Goal: Information Seeking & Learning: Stay updated

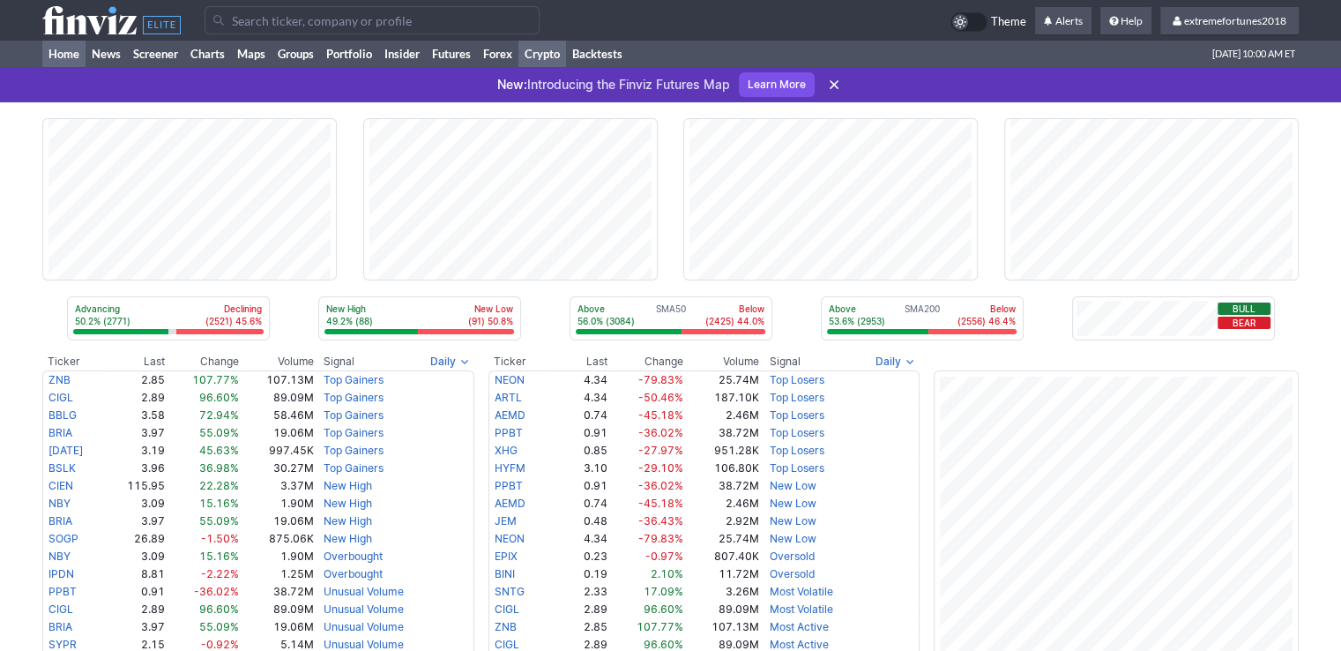
click at [560, 58] on link "Crypto" at bounding box center [542, 54] width 48 height 26
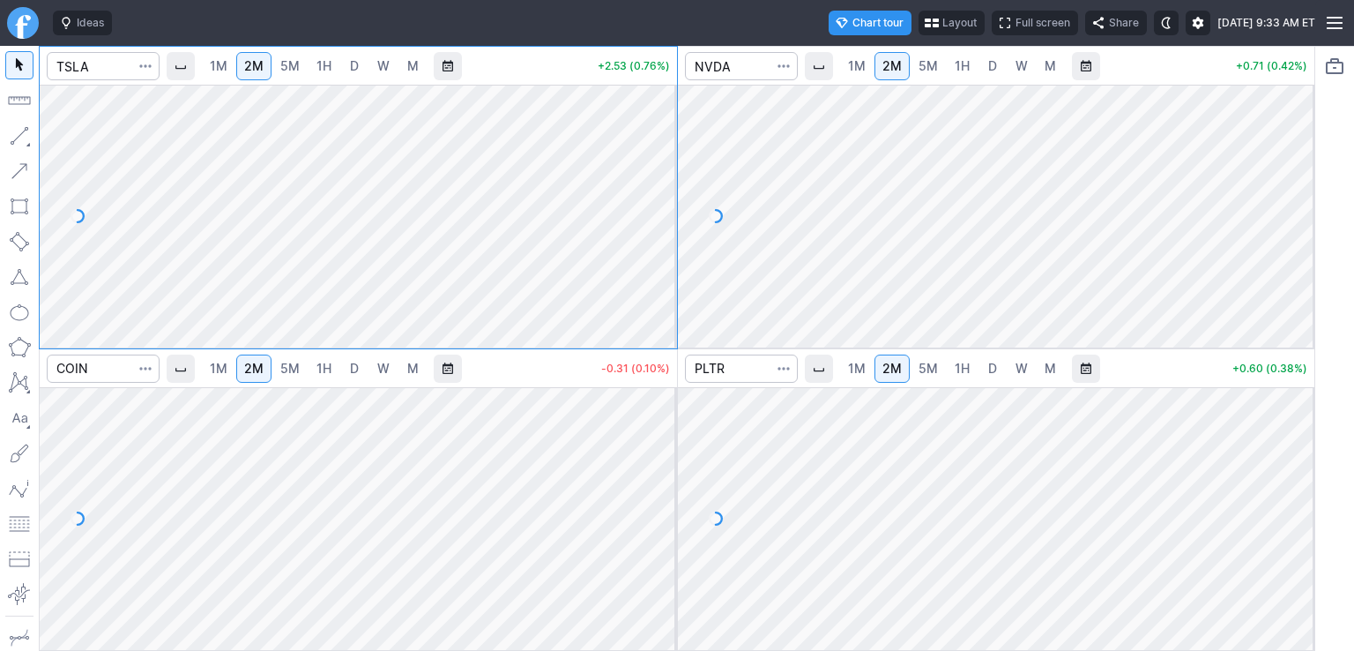
drag, startPoint x: 669, startPoint y: 136, endPoint x: 666, endPoint y: 165, distance: 29.3
click at [666, 165] on div at bounding box center [658, 211] width 37 height 219
drag, startPoint x: 1288, startPoint y: 128, endPoint x: 1289, endPoint y: 198, distance: 70.5
click at [1289, 198] on div at bounding box center [1296, 211] width 37 height 219
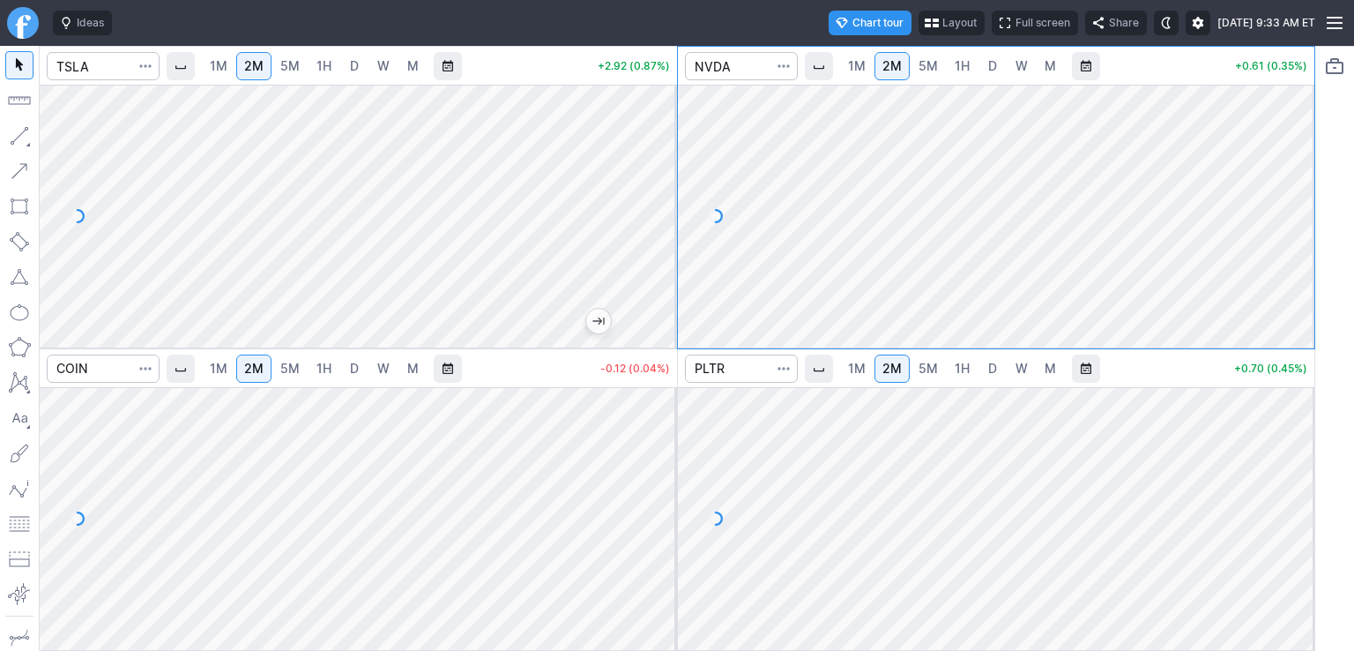
drag, startPoint x: 660, startPoint y: 420, endPoint x: 659, endPoint y: 442, distance: 22.1
click at [659, 442] on div at bounding box center [658, 514] width 37 height 219
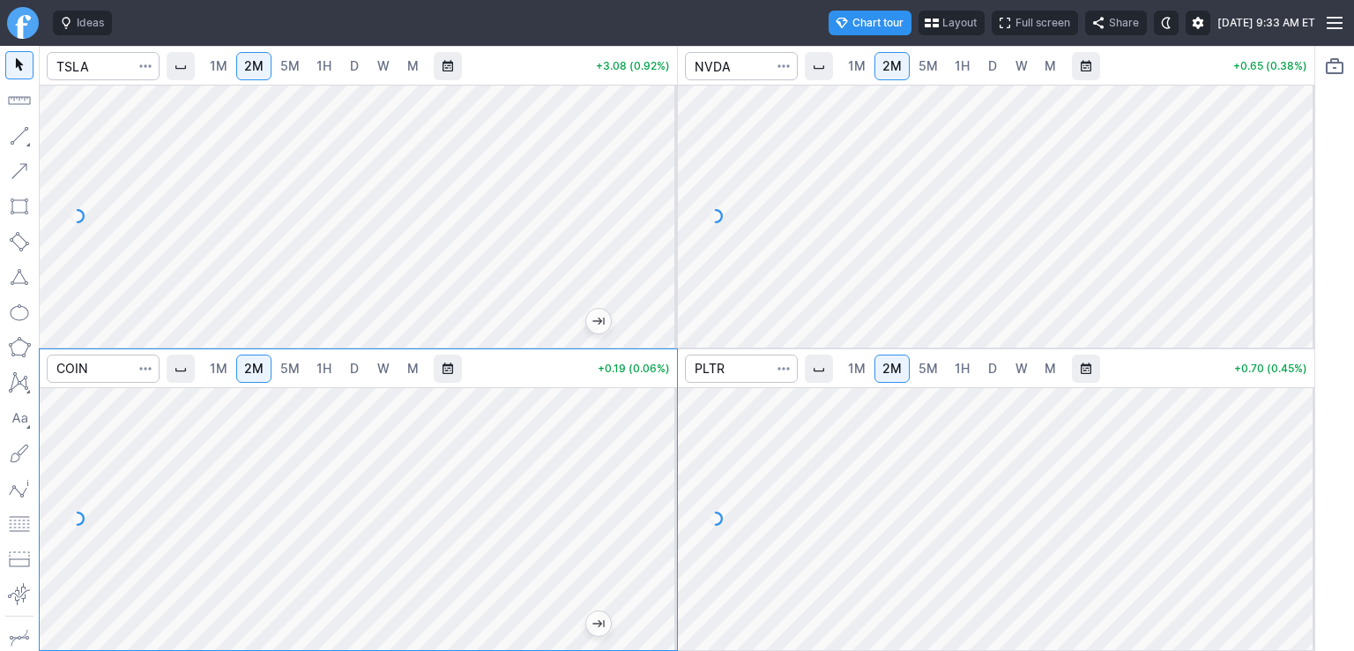
drag, startPoint x: 1297, startPoint y: 457, endPoint x: 1301, endPoint y: 469, distance: 13.1
click at [1301, 469] on div at bounding box center [1296, 514] width 37 height 219
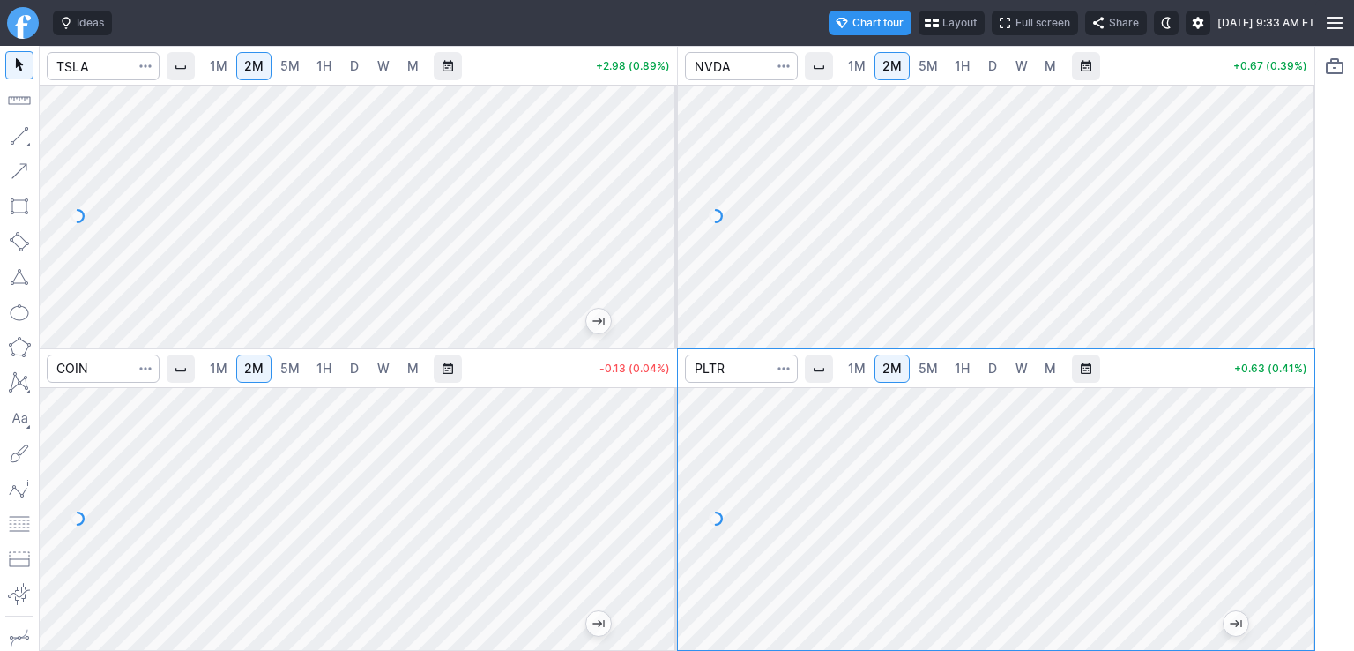
click at [995, 361] on span "D" at bounding box center [993, 369] width 12 height 18
click at [885, 370] on span "2M" at bounding box center [892, 368] width 19 height 15
drag, startPoint x: 1297, startPoint y: 444, endPoint x: 1305, endPoint y: 502, distance: 57.9
click at [1305, 503] on div at bounding box center [1296, 514] width 37 height 219
click at [989, 71] on span "D" at bounding box center [992, 65] width 9 height 15
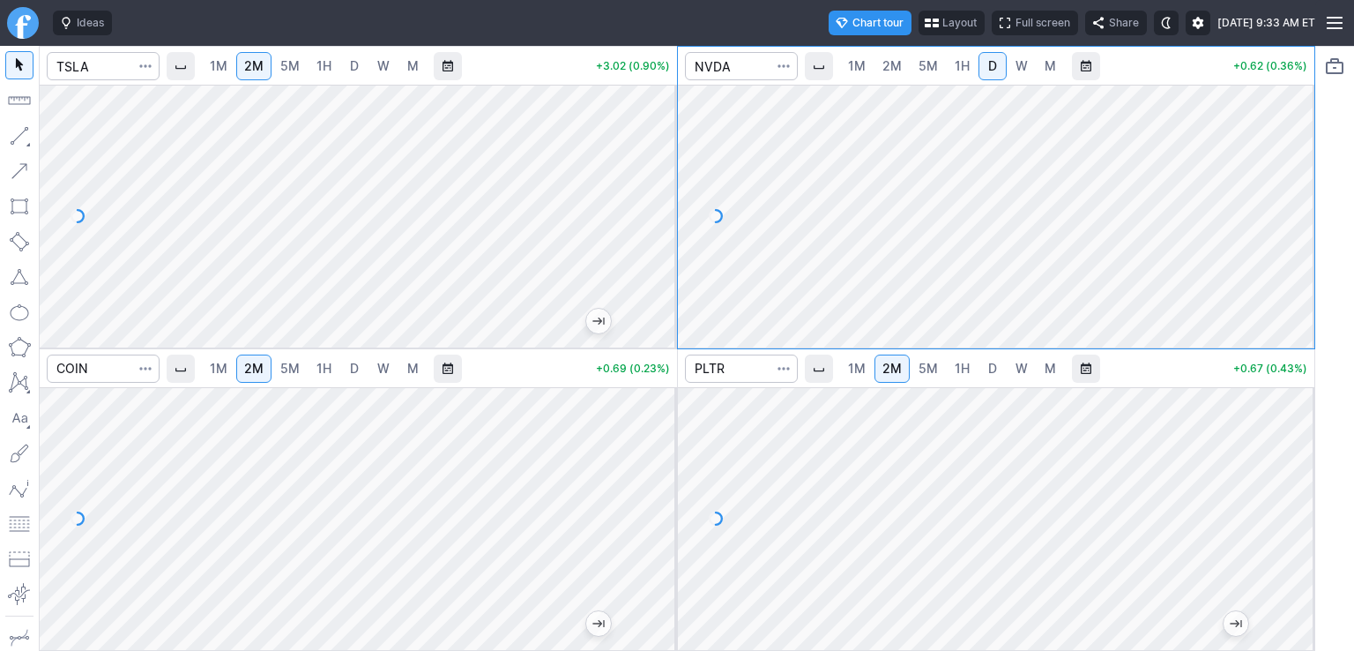
click at [889, 66] on span "2M" at bounding box center [892, 65] width 19 height 15
drag, startPoint x: 1301, startPoint y: 157, endPoint x: 1300, endPoint y: 220, distance: 62.6
click at [1300, 220] on div at bounding box center [1296, 211] width 37 height 219
click at [354, 75] on link "D" at bounding box center [354, 66] width 28 height 28
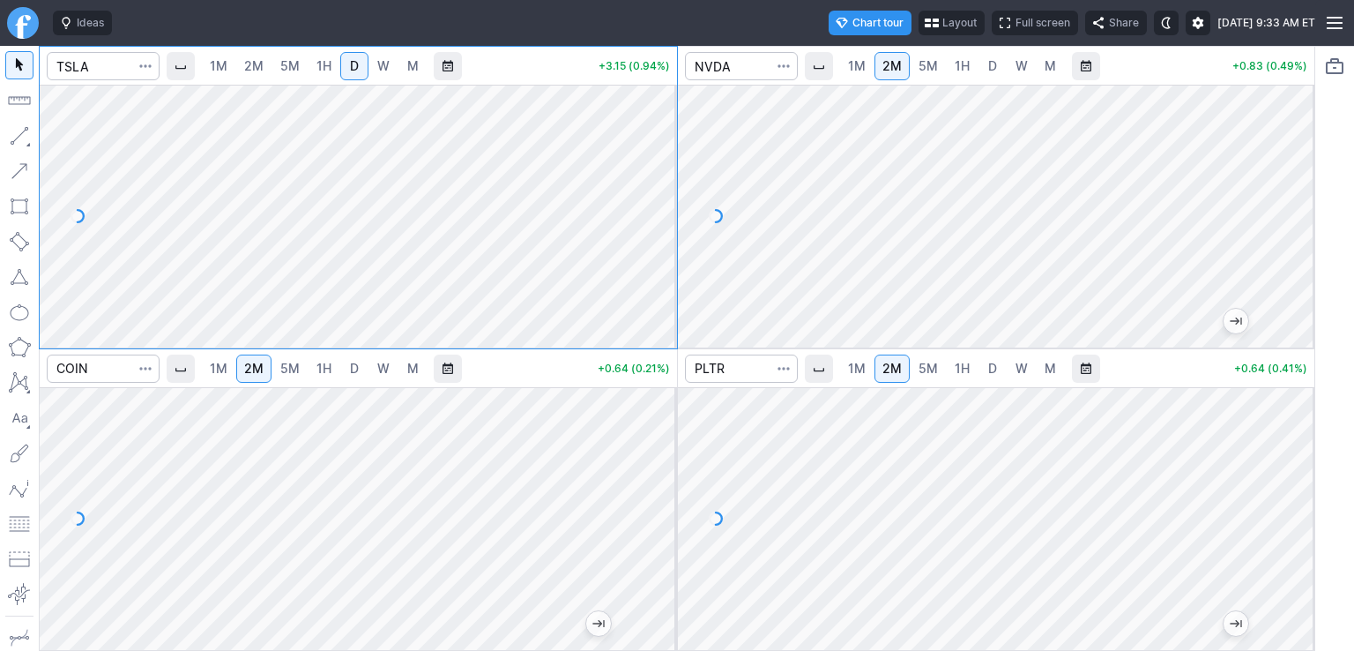
click at [257, 65] on span "2M" at bounding box center [253, 65] width 19 height 15
drag, startPoint x: 656, startPoint y: 168, endPoint x: 645, endPoint y: 243, distance: 75.8
click at [646, 242] on div at bounding box center [658, 211] width 37 height 219
drag, startPoint x: 660, startPoint y: 429, endPoint x: 651, endPoint y: 486, distance: 57.1
click at [651, 486] on div at bounding box center [658, 514] width 37 height 219
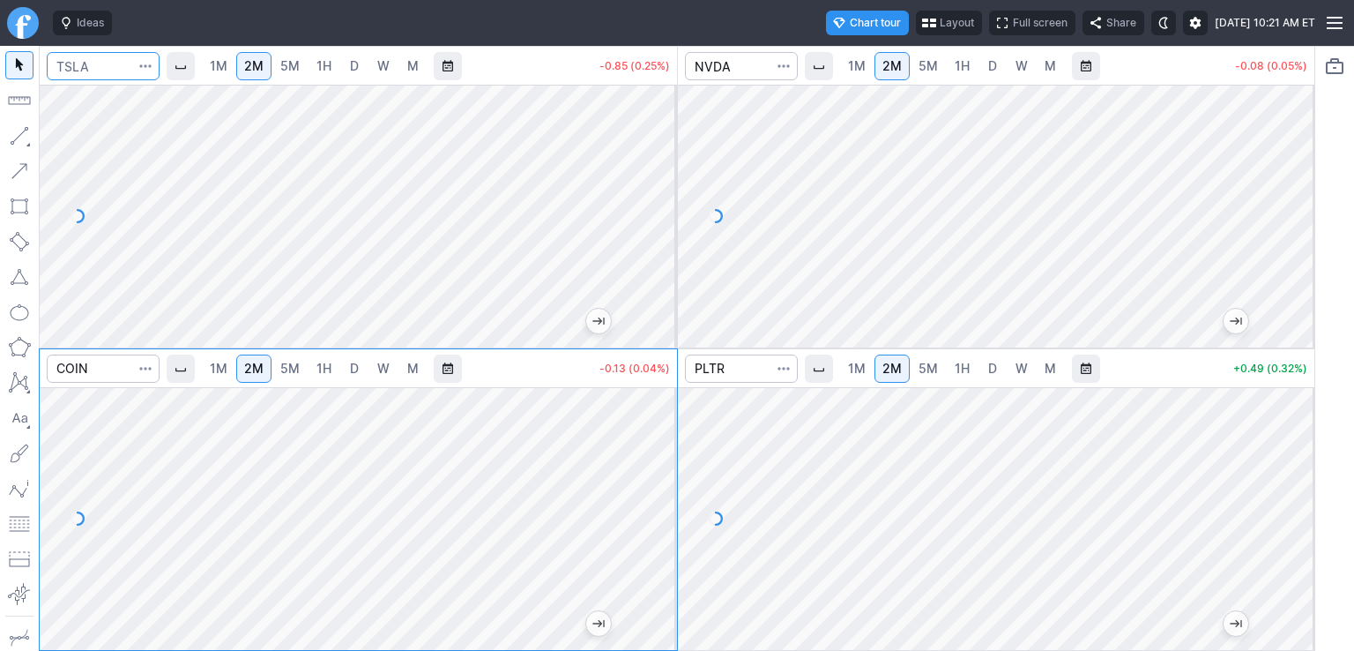
click at [90, 71] on input "Search" at bounding box center [103, 66] width 113 height 28
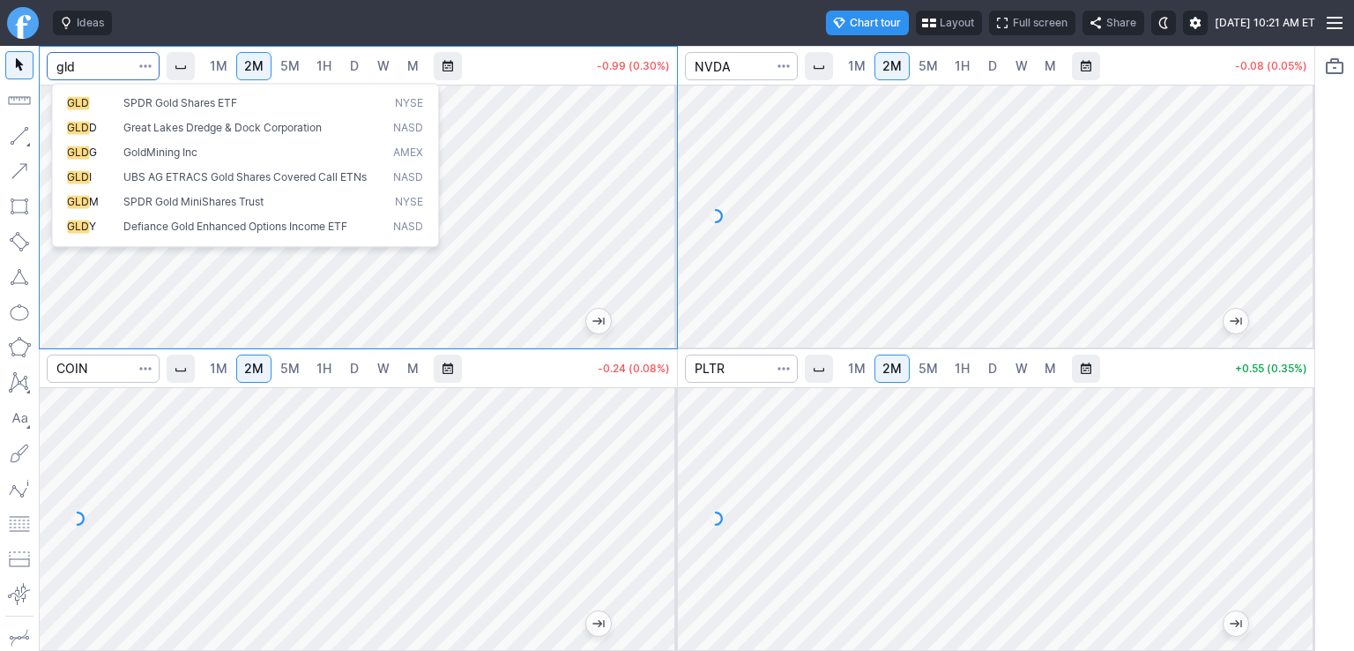
type input "gld"
click at [174, 155] on span "GoldMining Inc" at bounding box center [160, 151] width 74 height 13
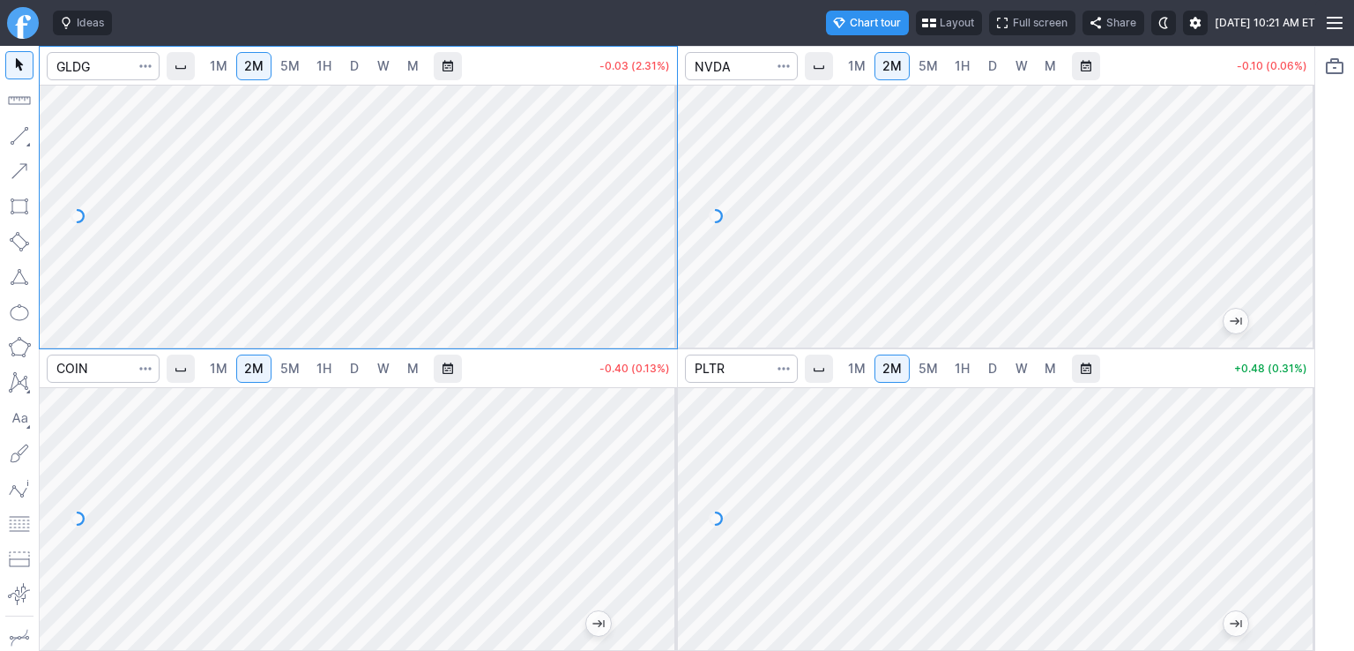
click at [354, 60] on span "D" at bounding box center [354, 65] width 9 height 15
click at [108, 75] on input "Search" at bounding box center [103, 66] width 113 height 28
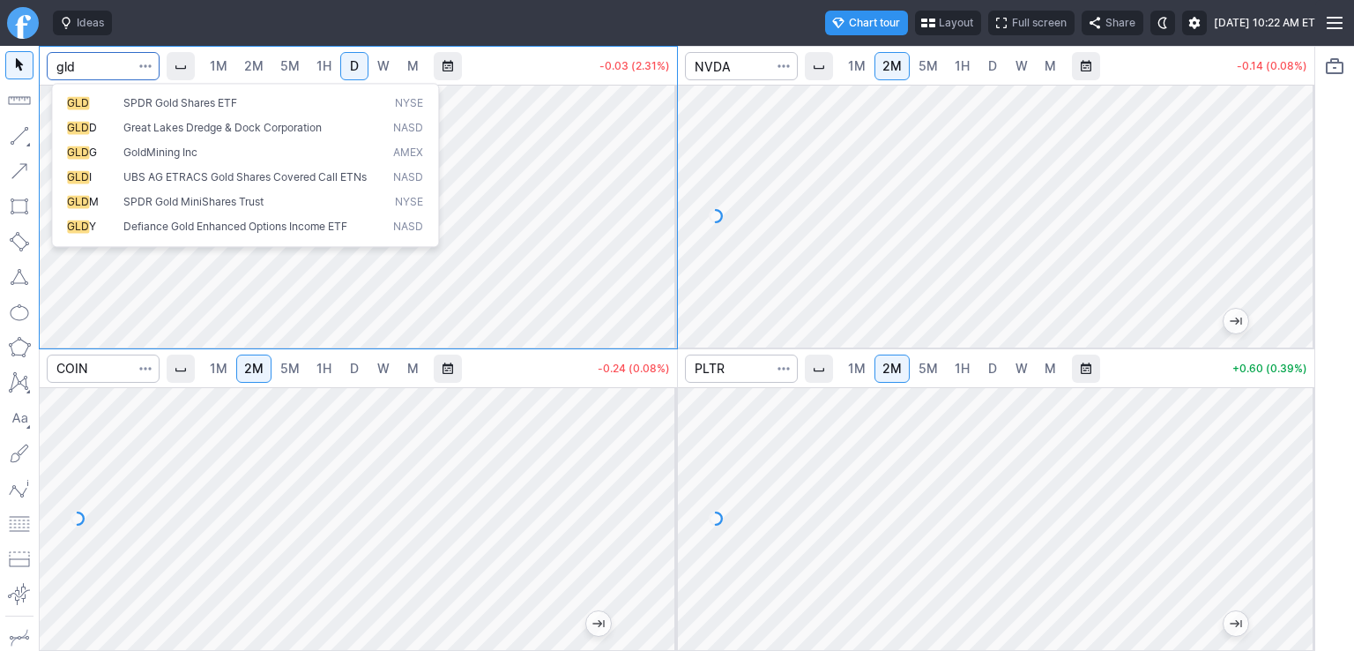
type input "gld"
click at [201, 105] on span "SPDR Gold Shares ETF" at bounding box center [180, 102] width 114 height 13
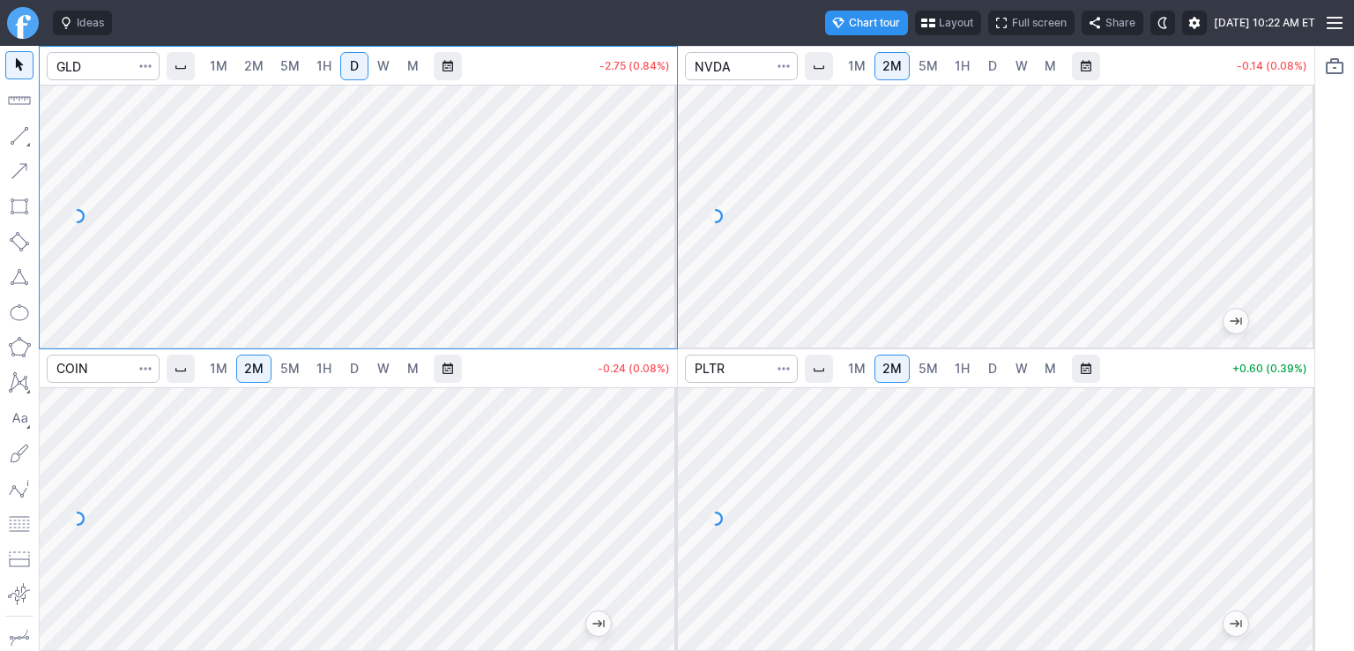
click at [385, 58] on span "W" at bounding box center [383, 65] width 12 height 15
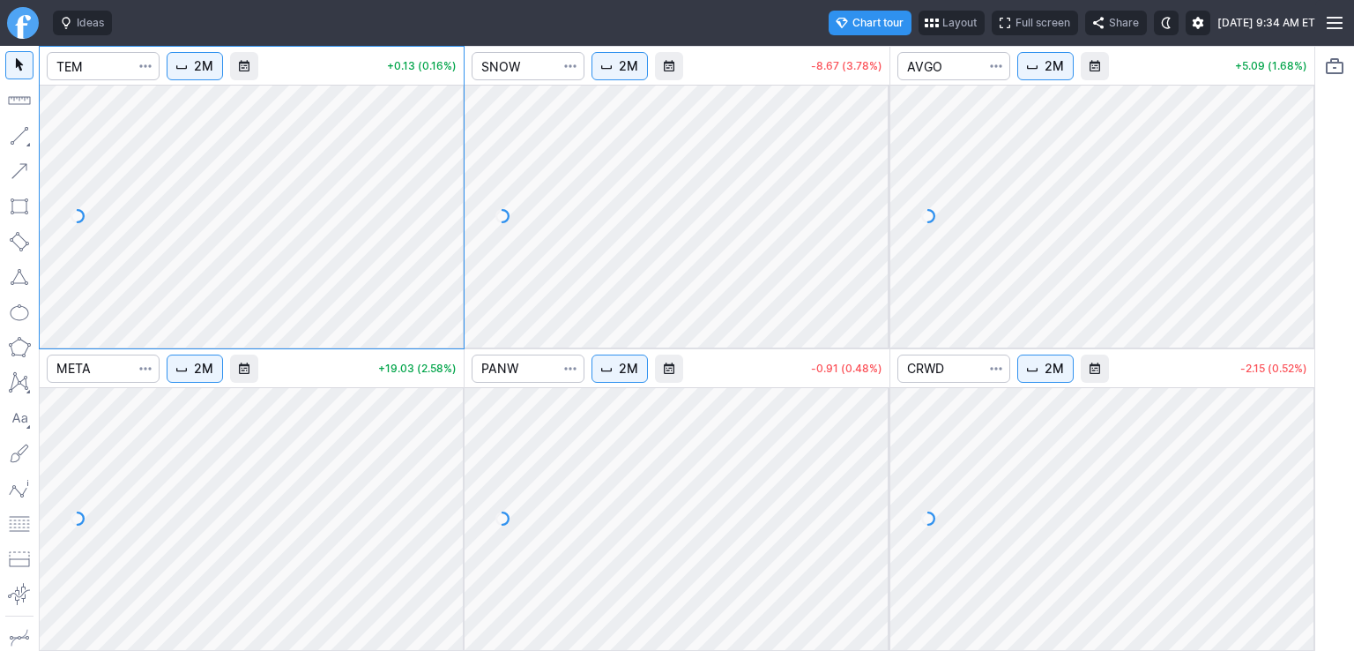
drag, startPoint x: 443, startPoint y: 131, endPoint x: 448, endPoint y: 208, distance: 76.8
click at [448, 208] on div at bounding box center [445, 211] width 37 height 219
drag, startPoint x: 459, startPoint y: 421, endPoint x: 452, endPoint y: 510, distance: 88.5
click at [452, 510] on div at bounding box center [445, 514] width 37 height 219
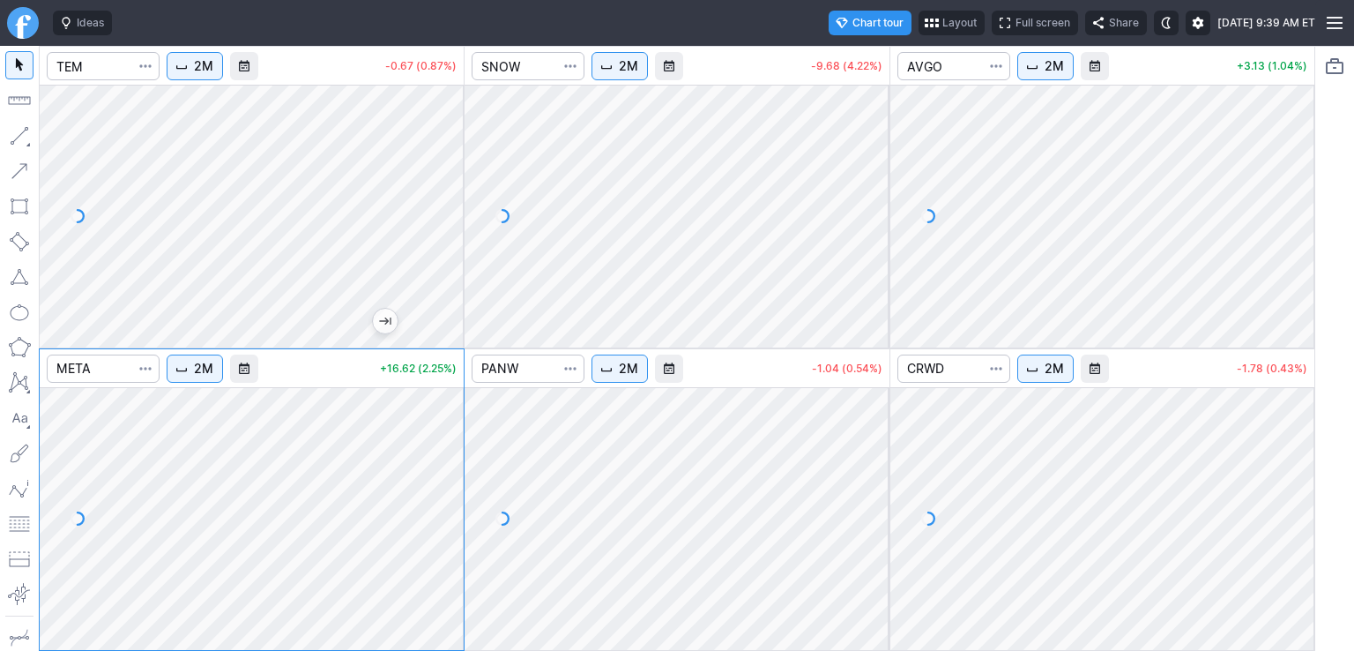
drag, startPoint x: 1294, startPoint y: 424, endPoint x: 1294, endPoint y: 484, distance: 60.0
click at [1294, 484] on div at bounding box center [1296, 514] width 37 height 219
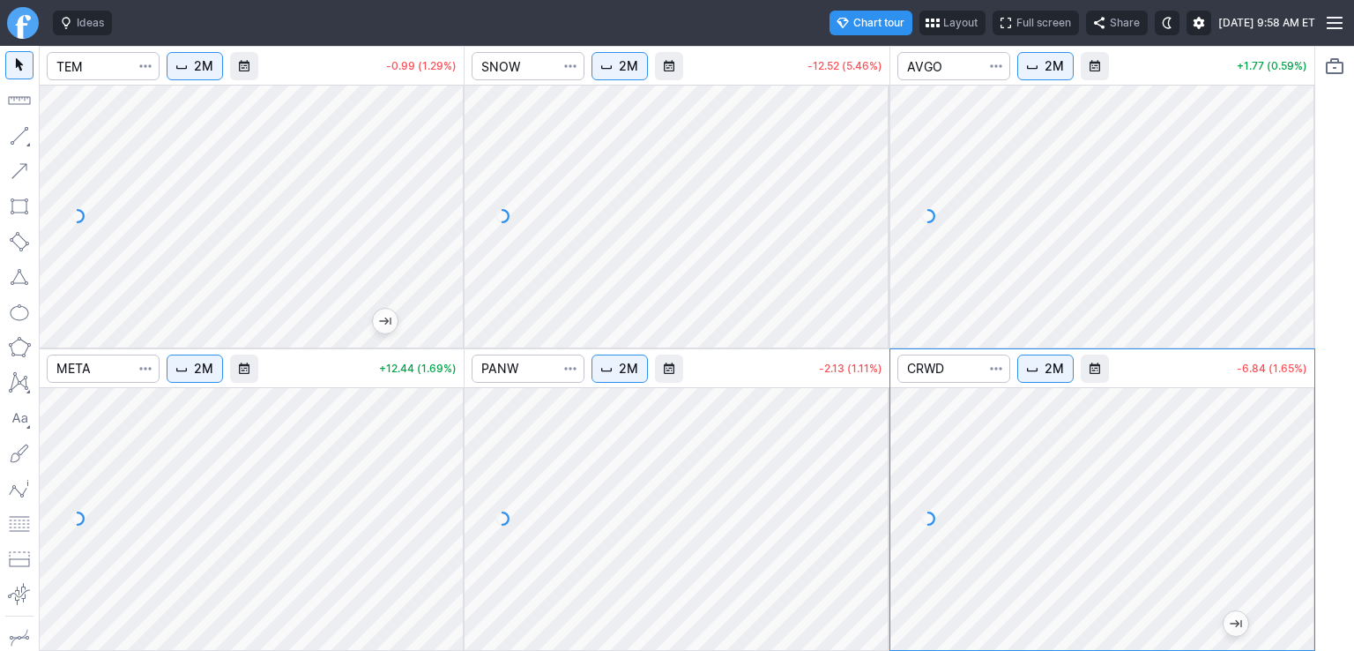
drag, startPoint x: 885, startPoint y: 163, endPoint x: 885, endPoint y: 193, distance: 30.0
click at [885, 193] on div at bounding box center [871, 211] width 37 height 219
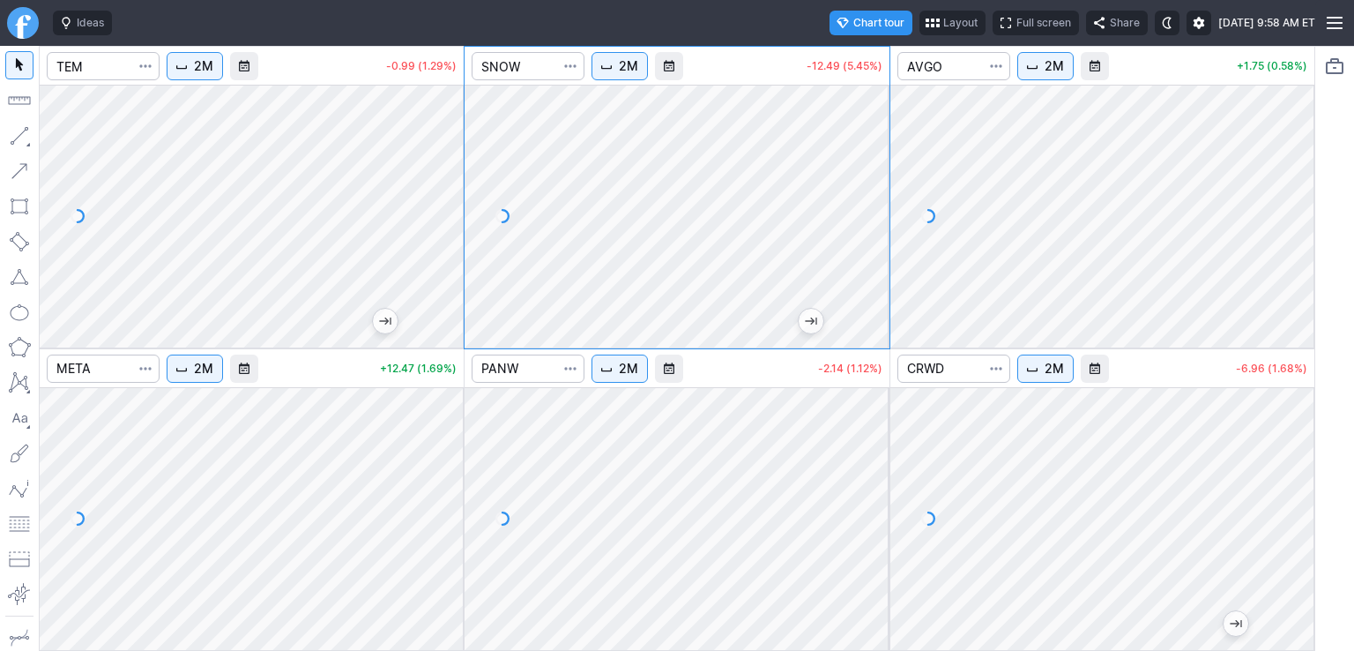
drag, startPoint x: 874, startPoint y: 424, endPoint x: 875, endPoint y: 498, distance: 74.1
click at [875, 498] on div at bounding box center [871, 514] width 37 height 219
drag, startPoint x: 1284, startPoint y: 421, endPoint x: 1293, endPoint y: 511, distance: 91.2
click at [1293, 511] on div at bounding box center [1296, 514] width 37 height 219
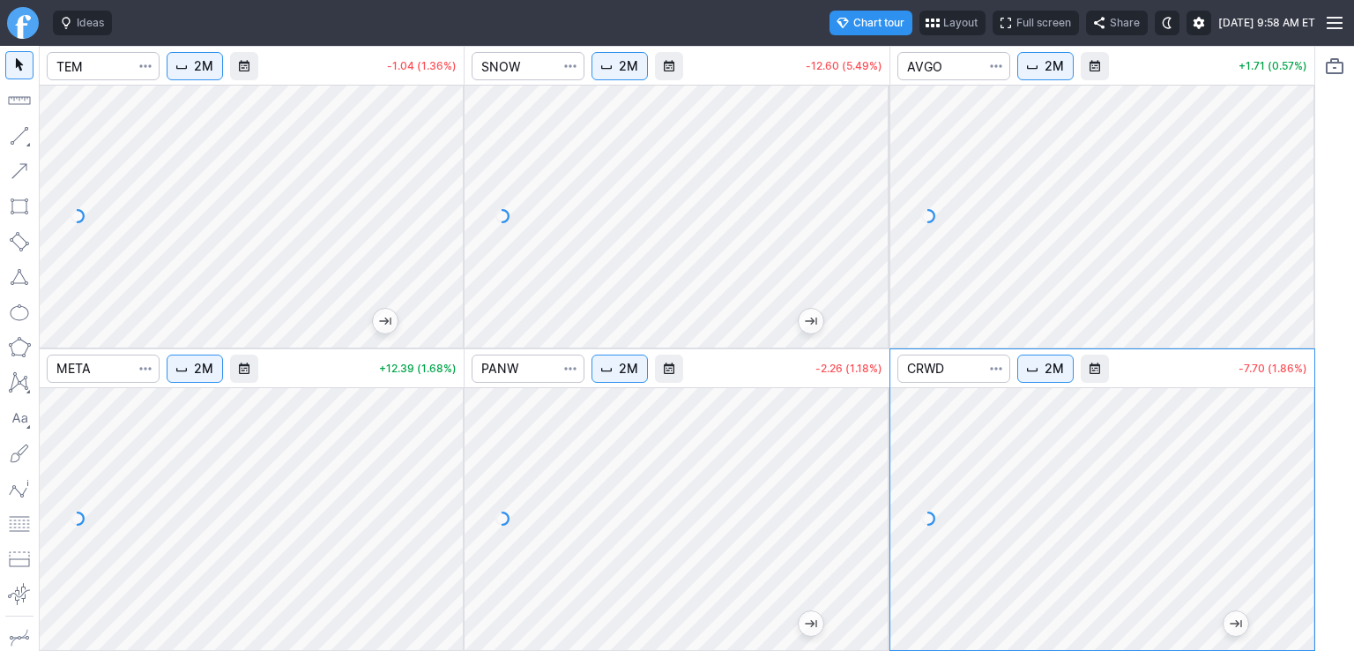
drag, startPoint x: 443, startPoint y: 131, endPoint x: 448, endPoint y: 167, distance: 35.7
click at [448, 167] on div at bounding box center [445, 211] width 37 height 219
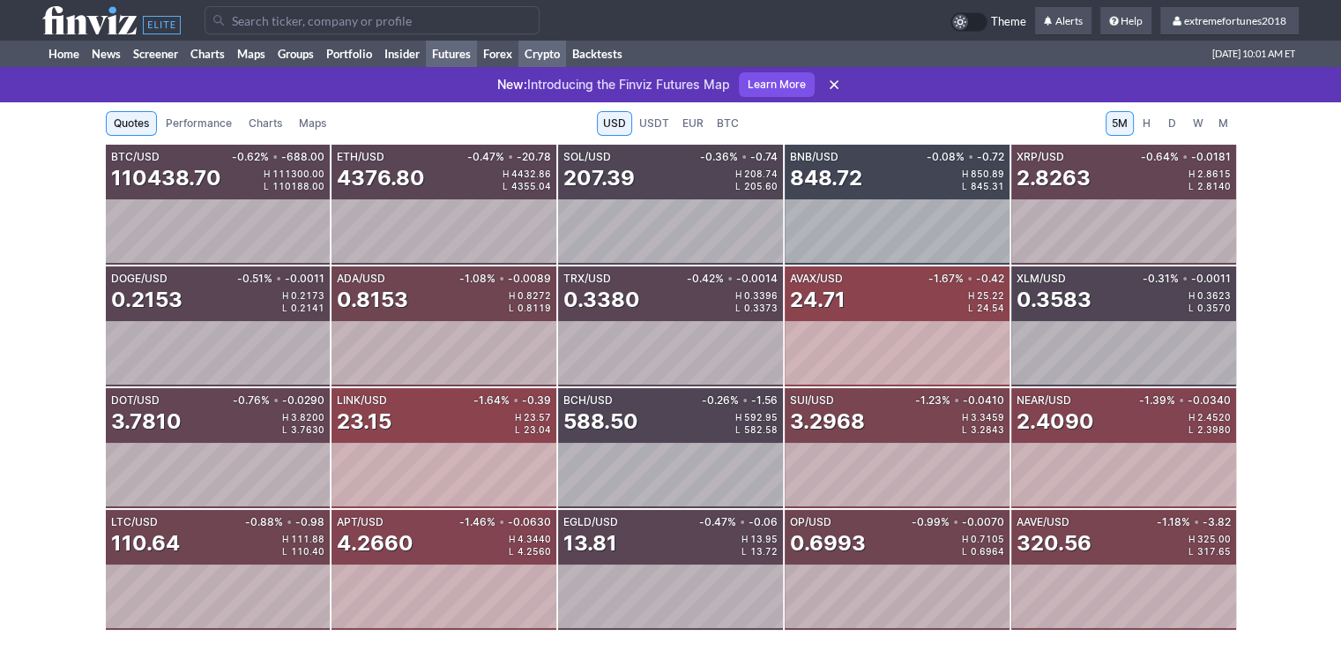
click at [455, 51] on link "Futures" at bounding box center [451, 54] width 51 height 26
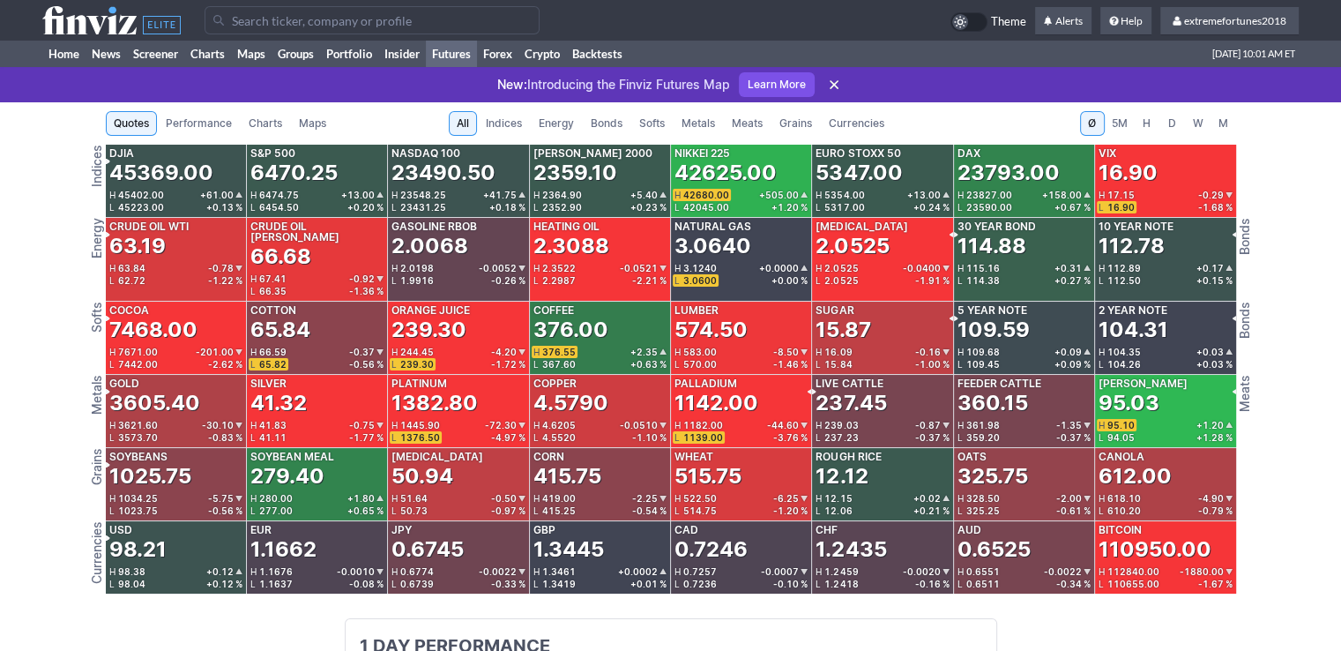
click at [691, 126] on span "Metals" at bounding box center [699, 124] width 34 height 18
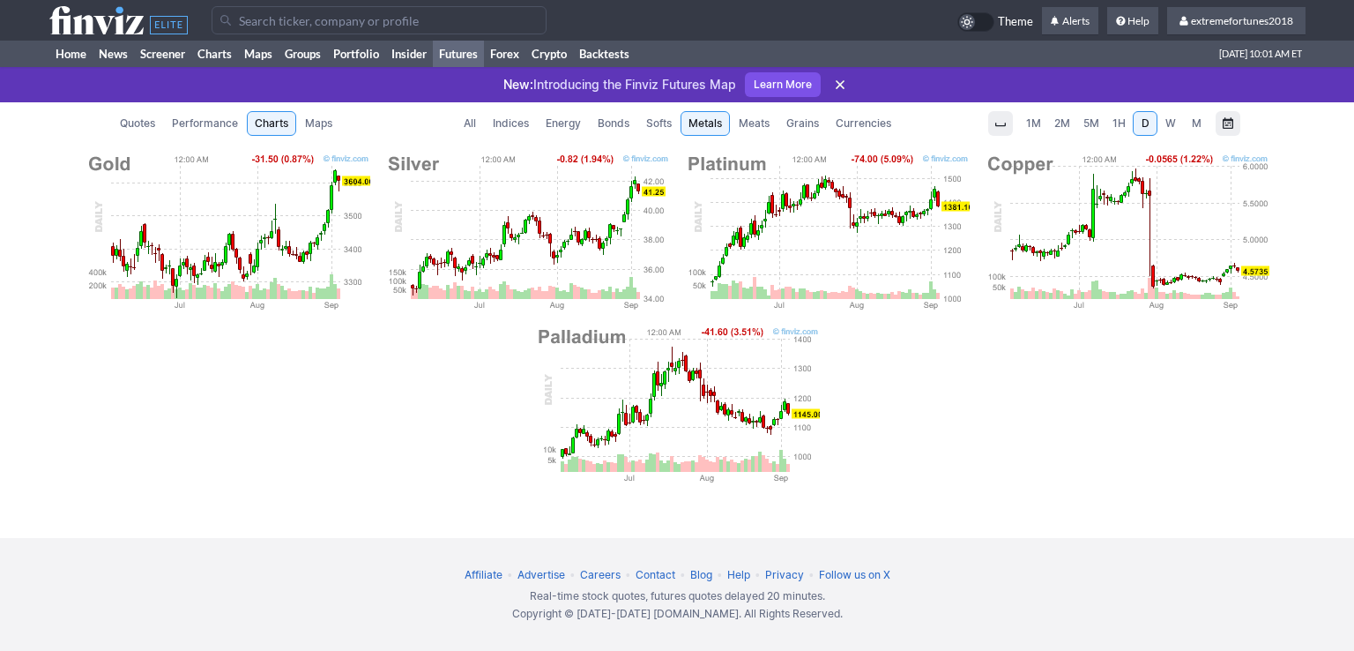
click at [257, 227] on img at bounding box center [228, 232] width 286 height 159
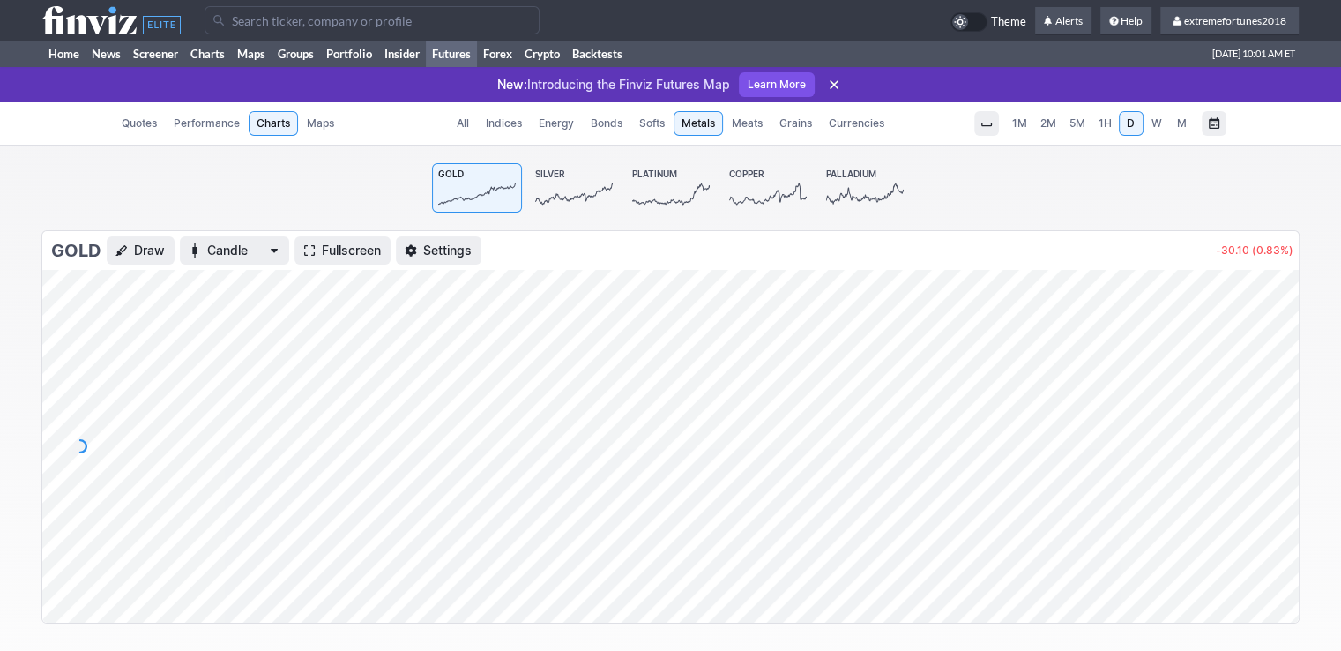
click at [1186, 125] on span "M" at bounding box center [1182, 122] width 10 height 13
click at [570, 190] on icon at bounding box center [574, 194] width 78 height 19
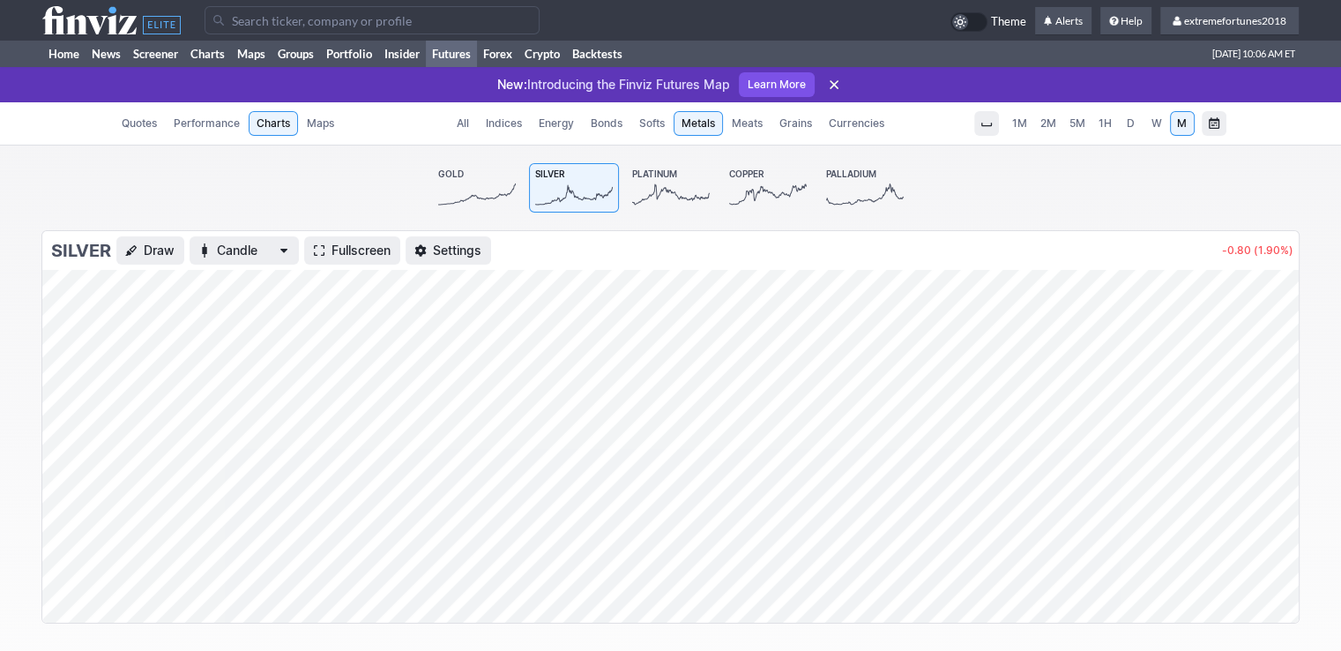
click at [490, 196] on icon at bounding box center [477, 194] width 78 height 25
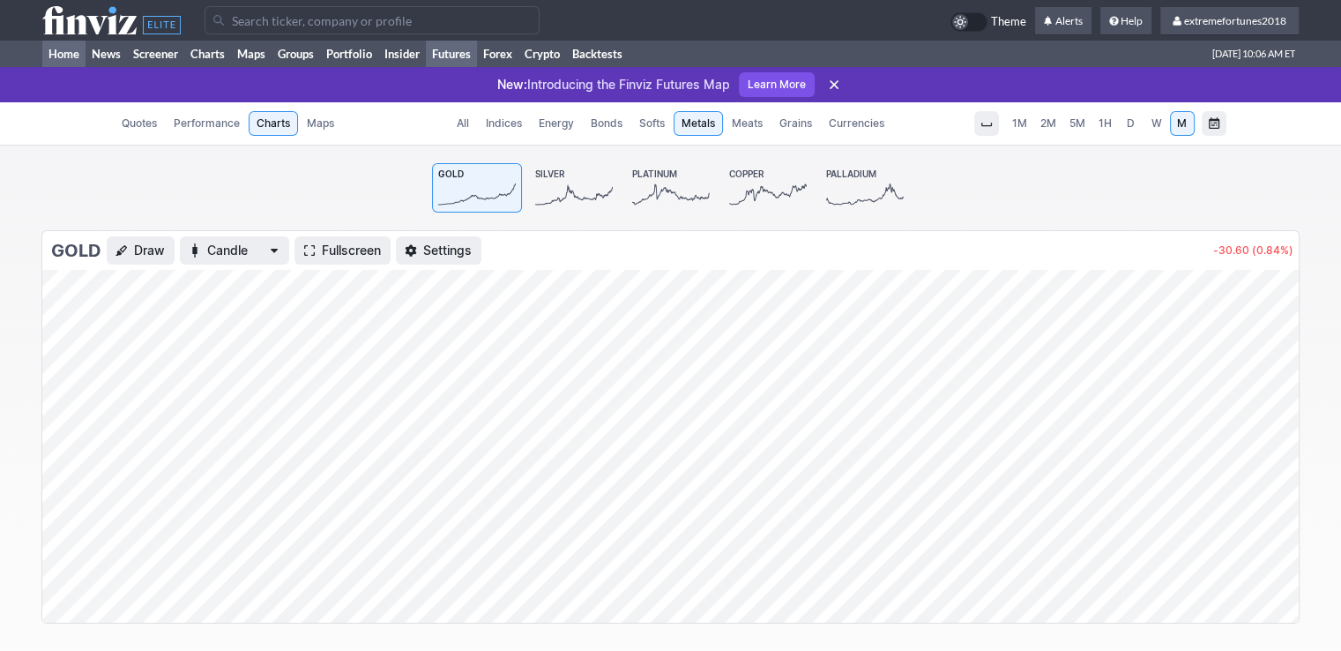
click at [55, 56] on link "Home" at bounding box center [63, 54] width 43 height 26
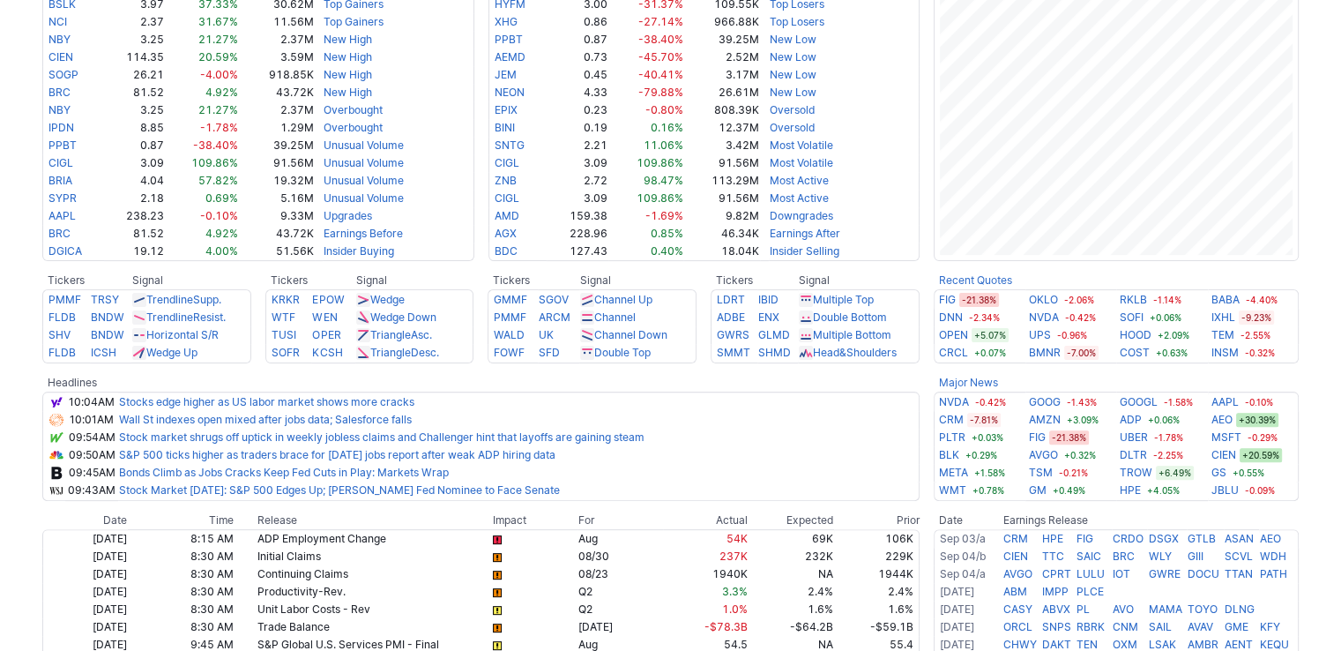
scroll to position [441, 0]
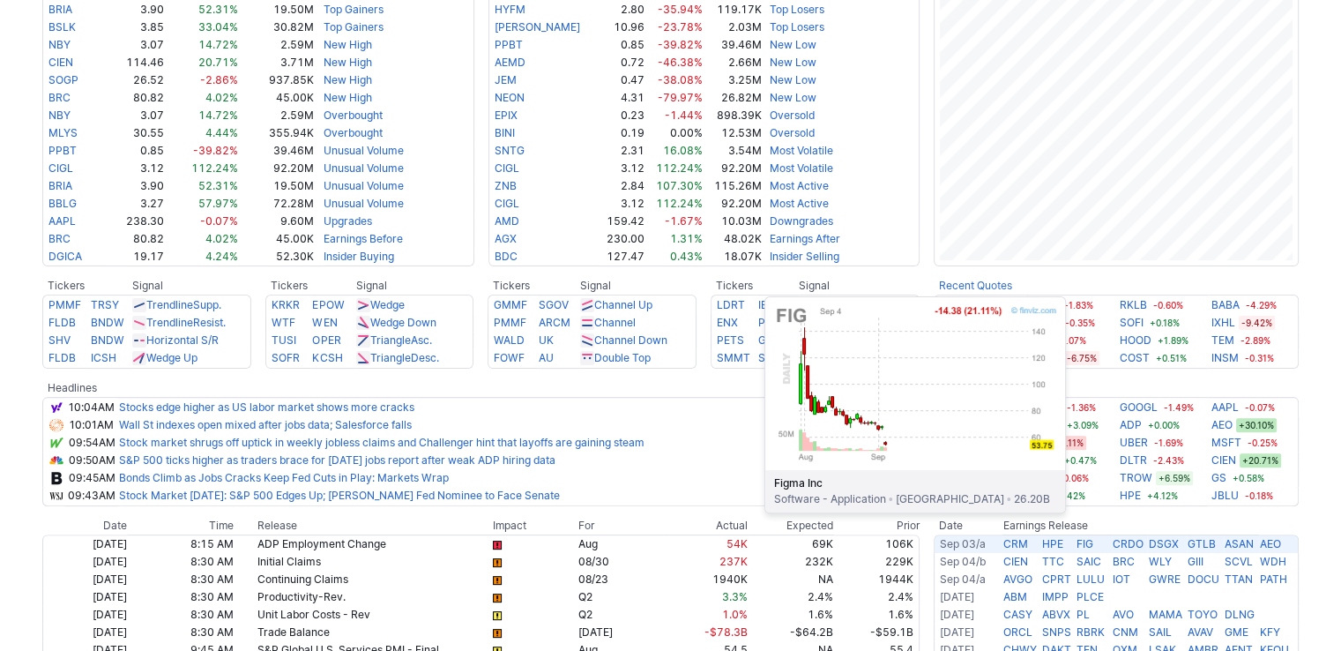
click at [1090, 539] on link "FIG" at bounding box center [1085, 543] width 17 height 13
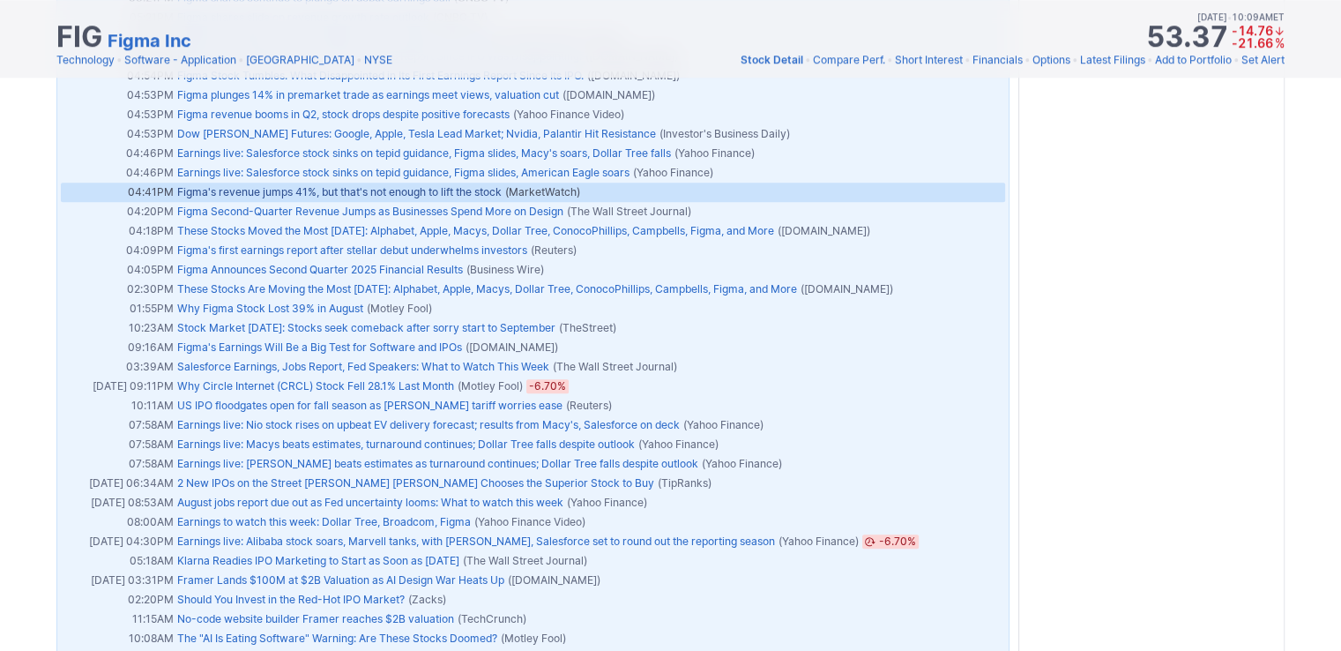
scroll to position [1587, 0]
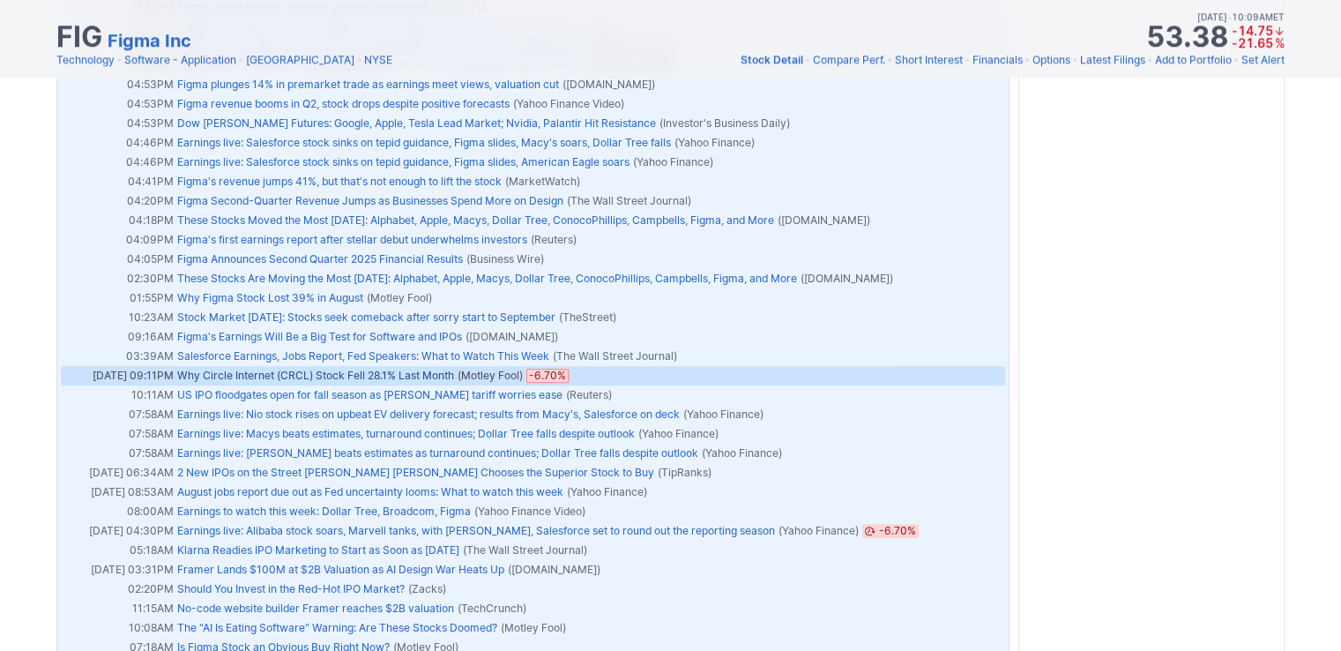
click at [309, 379] on link "Why Circle Internet (CRCL) Stock Fell 28.1% Last Month" at bounding box center [315, 375] width 277 height 13
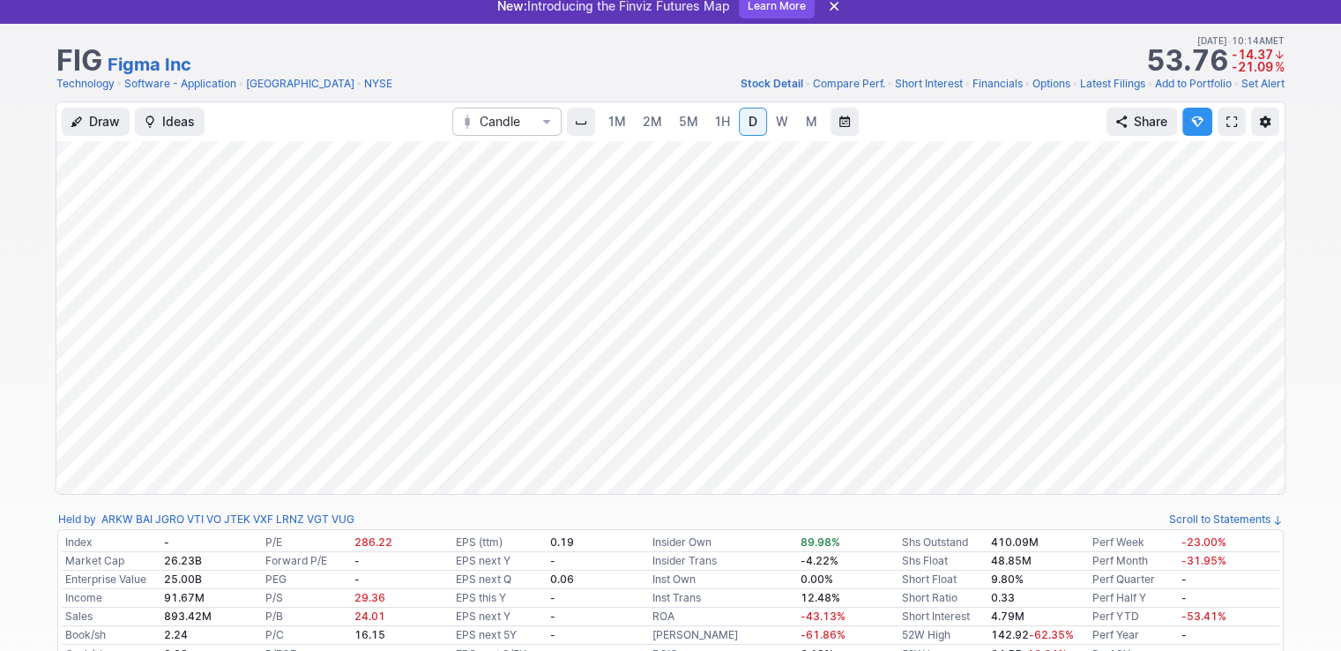
scroll to position [88, 0]
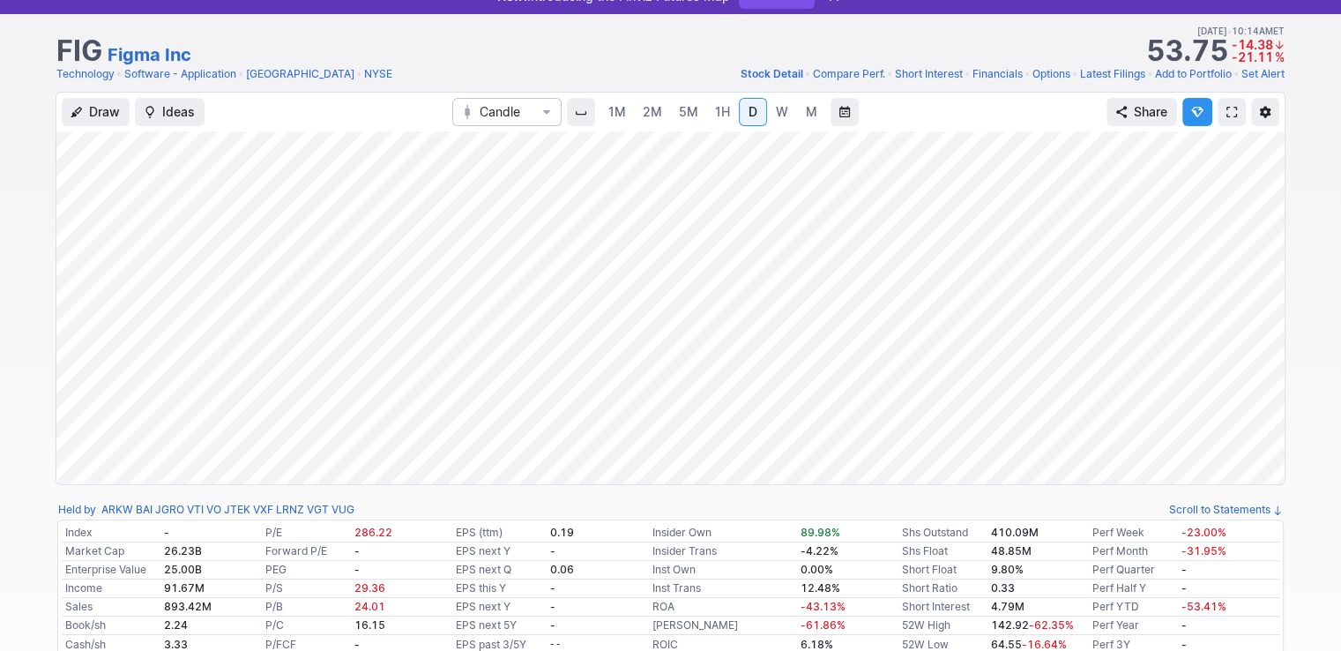
click at [682, 112] on span "5M" at bounding box center [688, 111] width 19 height 15
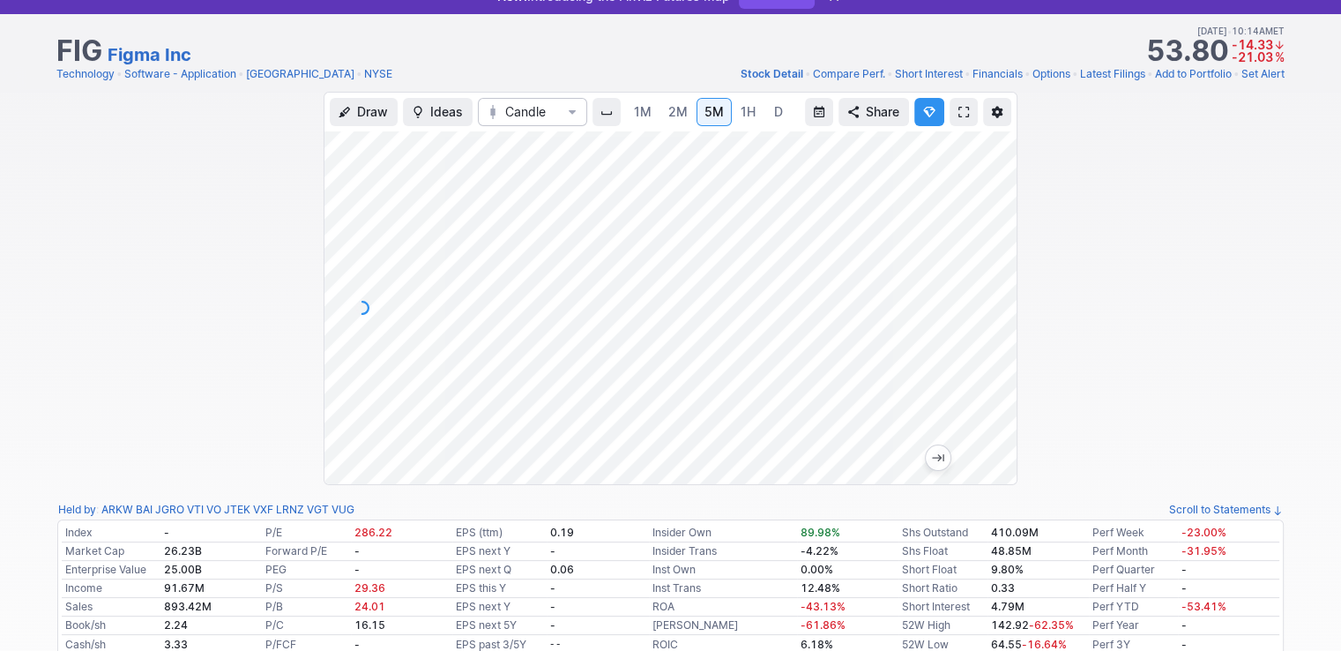
click at [772, 114] on span "D" at bounding box center [778, 112] width 12 height 18
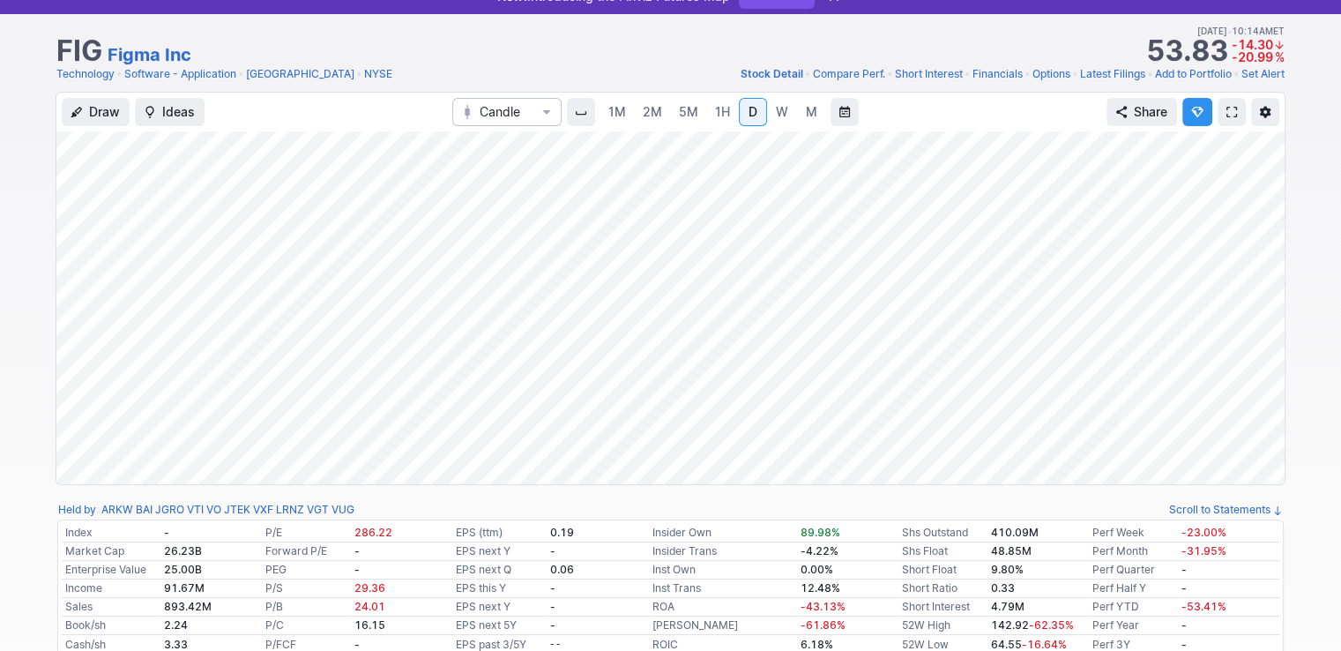
drag, startPoint x: 1266, startPoint y: 174, endPoint x: 1256, endPoint y: 272, distance: 99.3
click at [1256, 272] on div at bounding box center [1266, 303] width 37 height 309
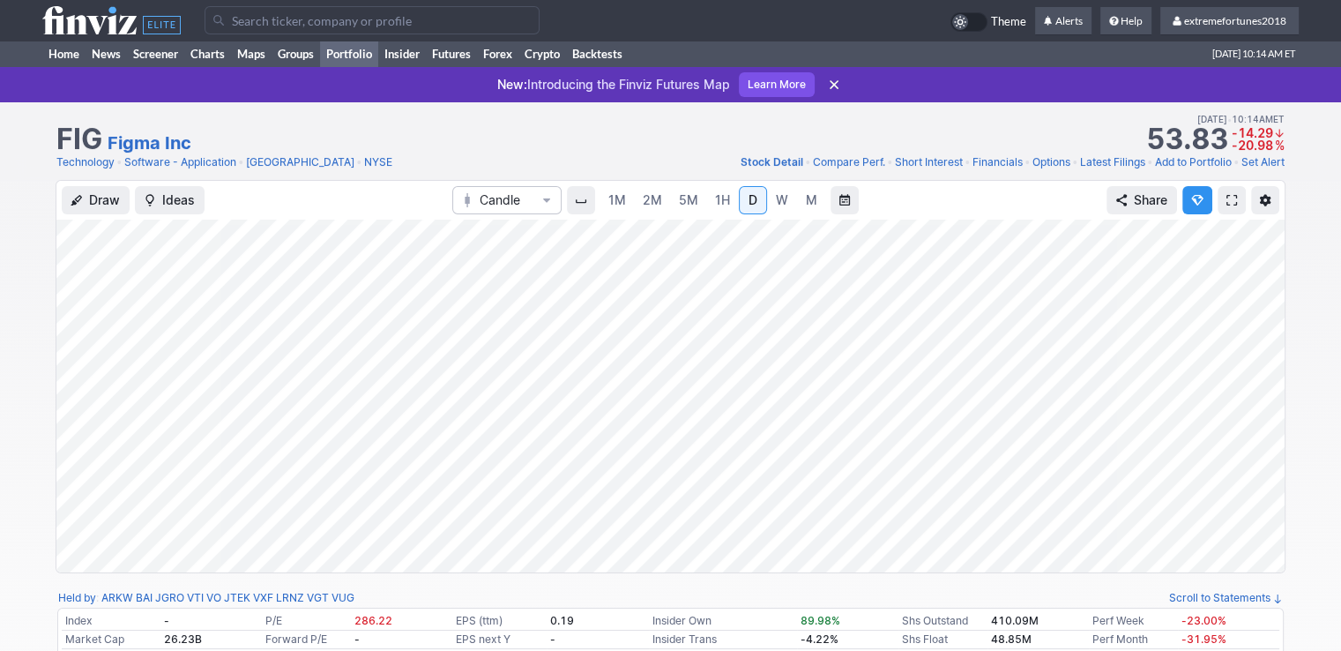
click at [335, 61] on link "Portfolio" at bounding box center [349, 54] width 58 height 26
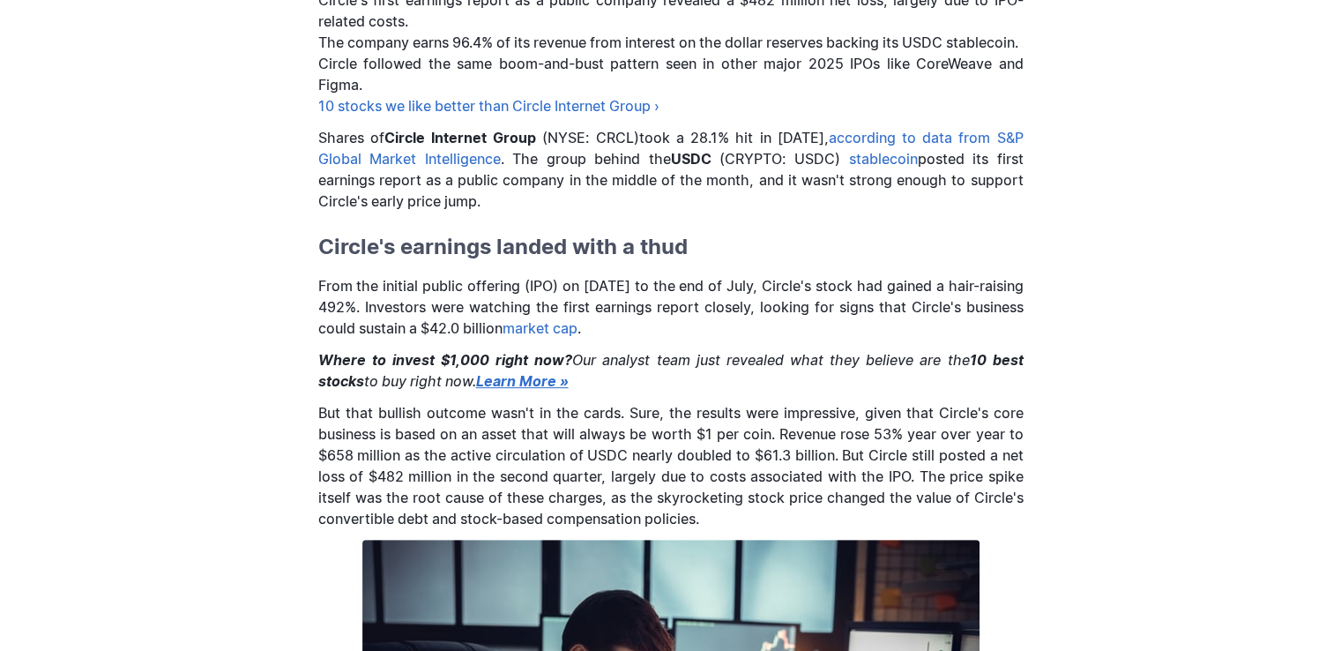
scroll to position [617, 0]
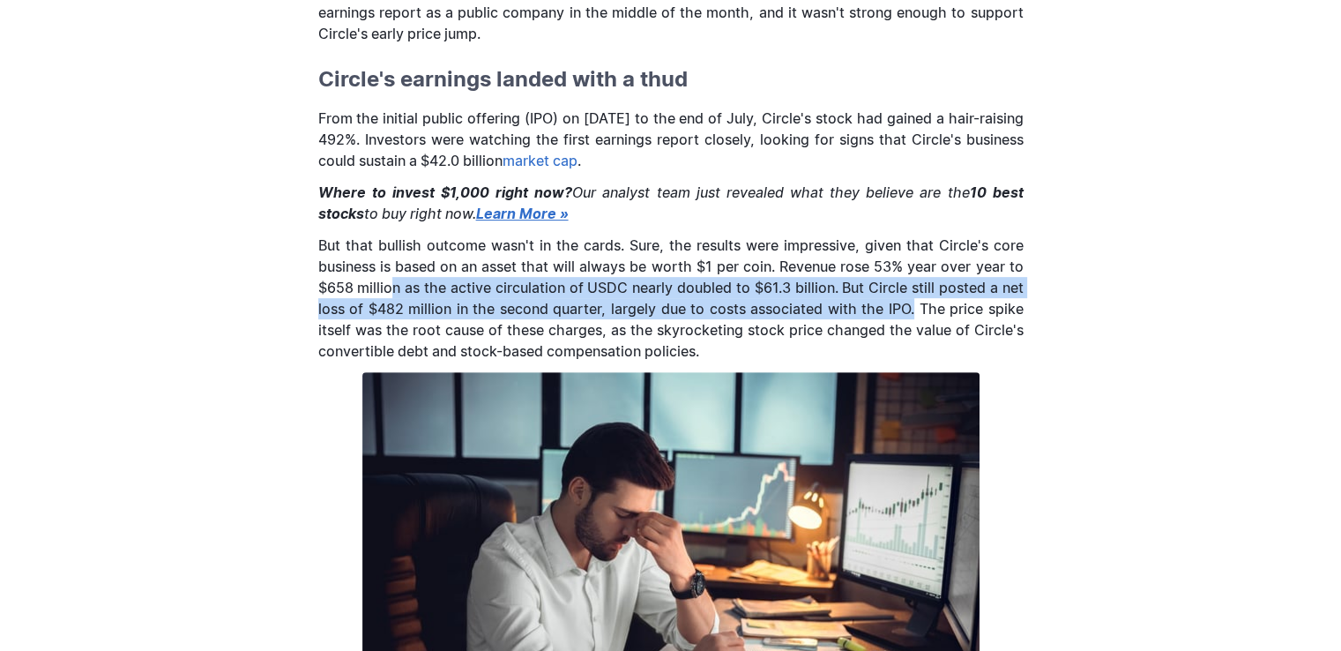
drag, startPoint x: 388, startPoint y: 304, endPoint x: 913, endPoint y: 322, distance: 525.8
click at [913, 322] on p "But that bullish outcome wasn't in the cards. Sure, the results were impressive…" at bounding box center [670, 298] width 705 height 127
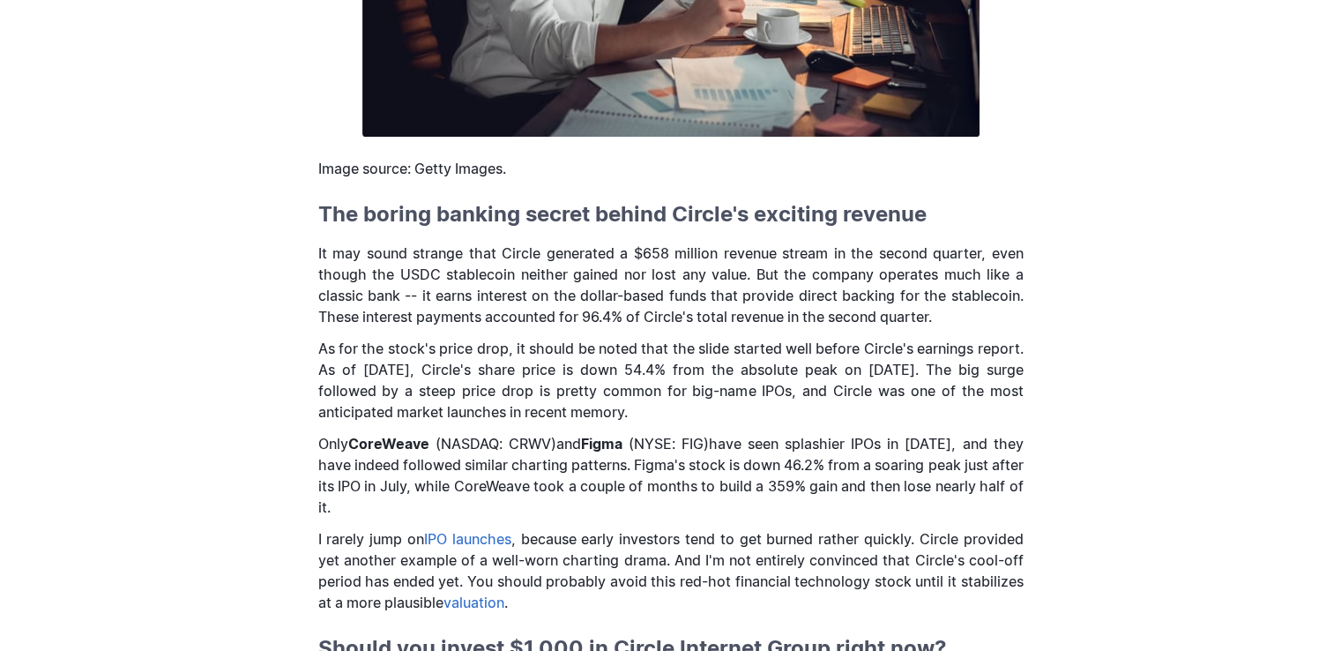
scroll to position [1323, 0]
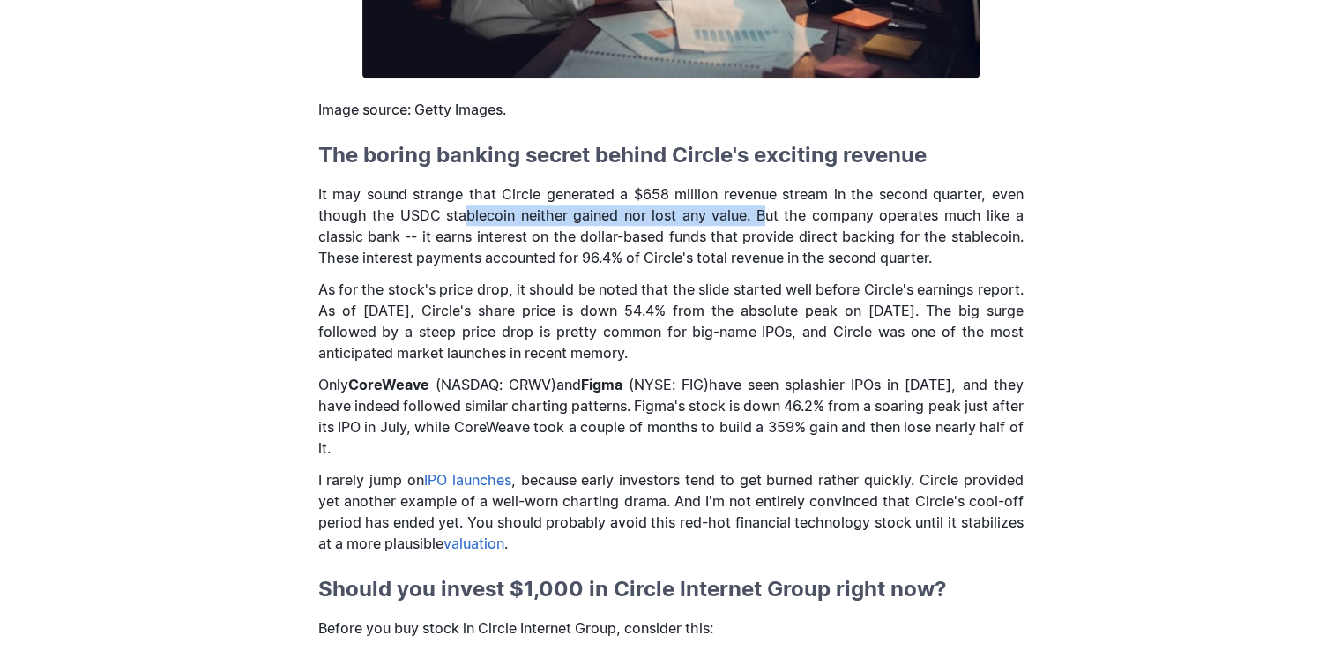
drag, startPoint x: 462, startPoint y: 231, endPoint x: 764, endPoint y: 243, distance: 302.7
click at [764, 242] on p "It may sound strange that Circle generated a $658 million revenue stream in the…" at bounding box center [670, 225] width 705 height 85
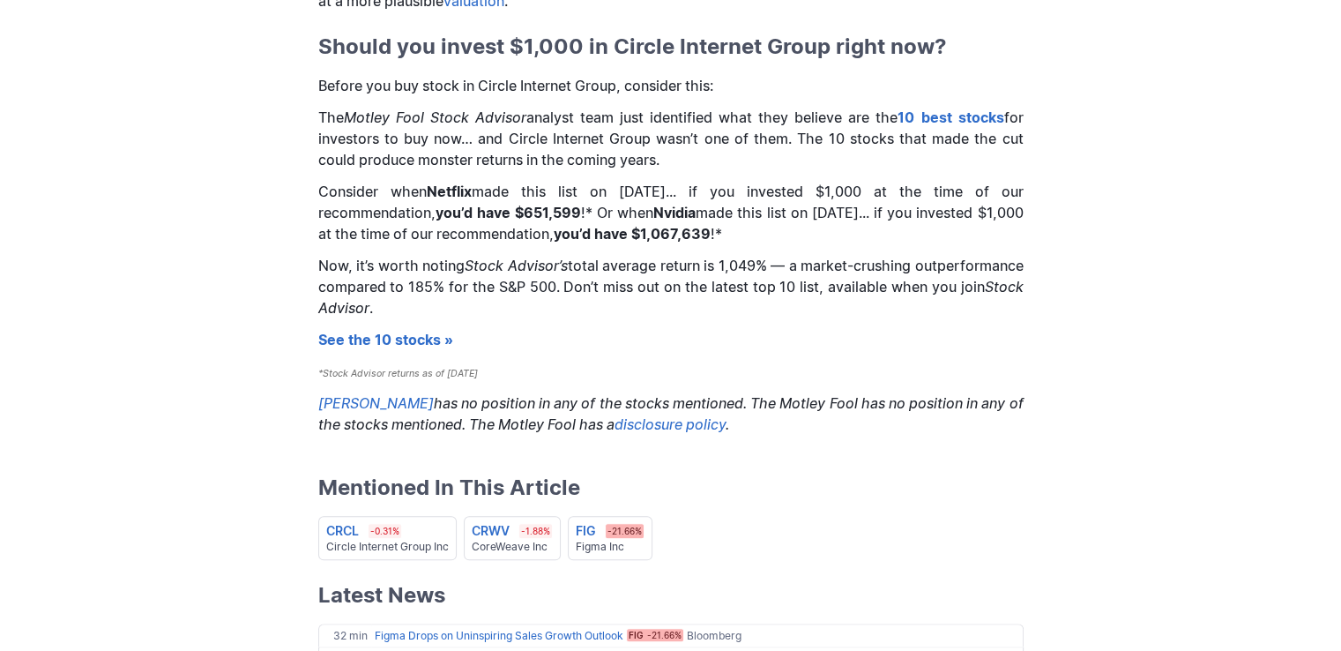
scroll to position [2204, 0]
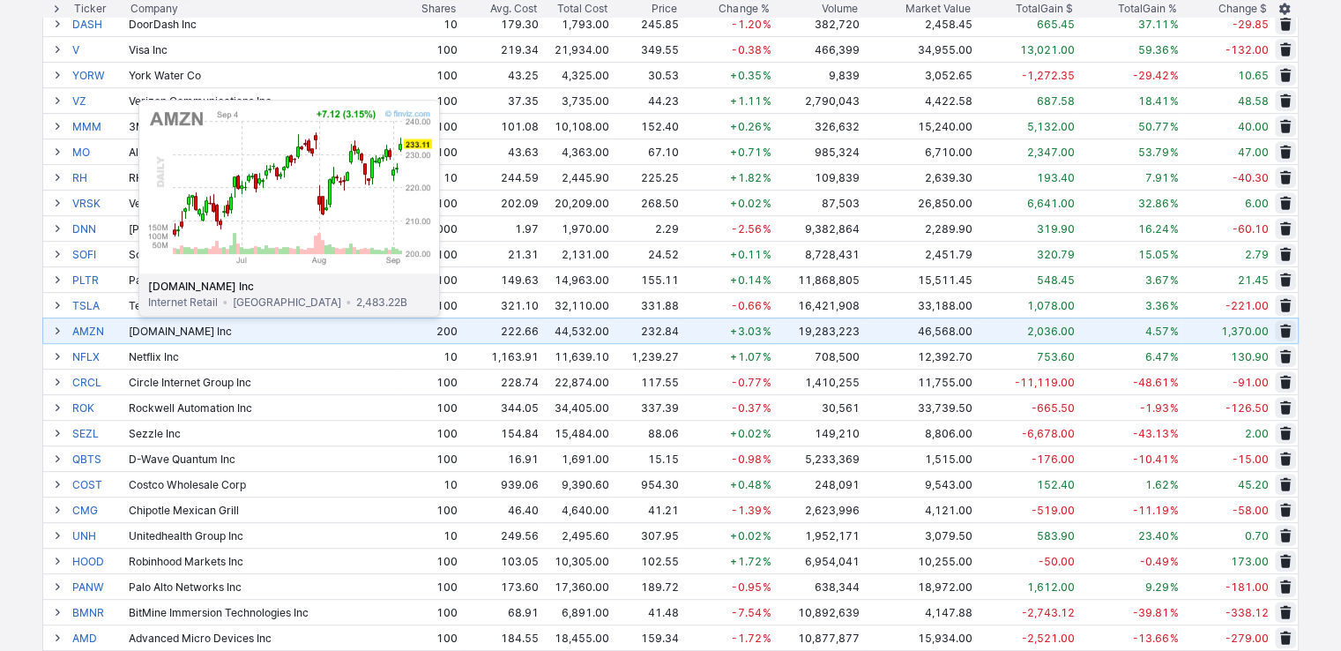
scroll to position [794, 0]
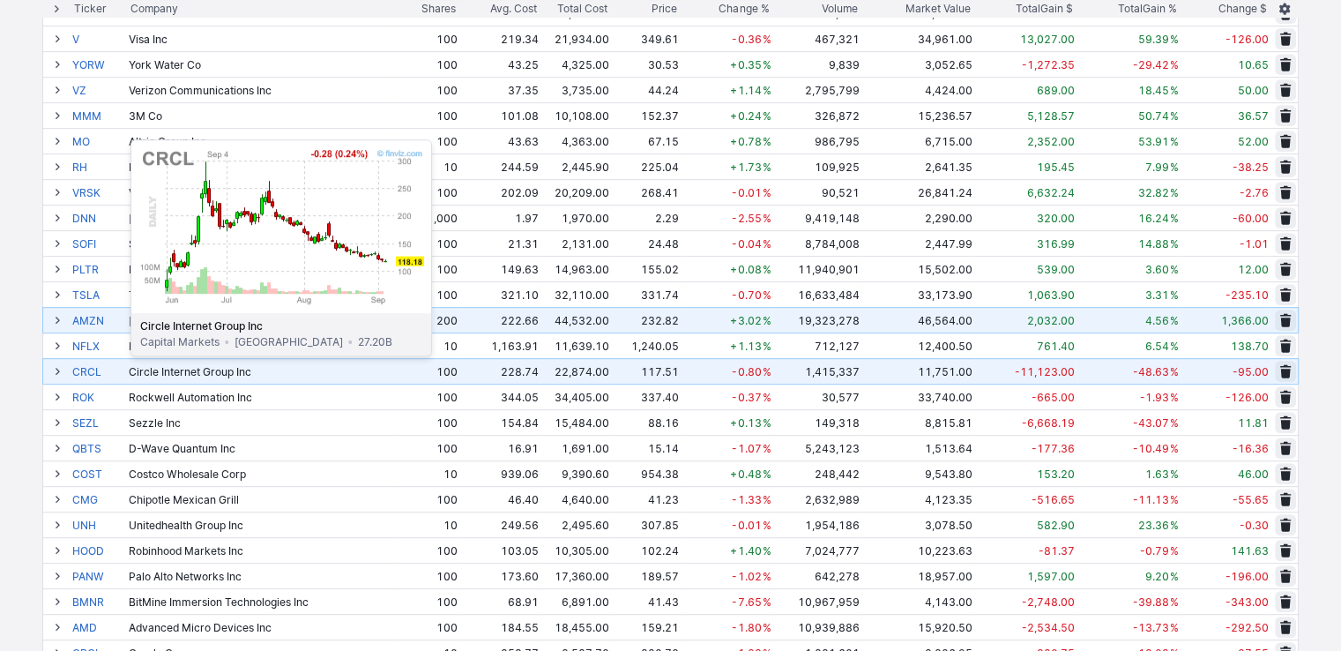
click at [86, 369] on link "CRCL" at bounding box center [98, 371] width 53 height 25
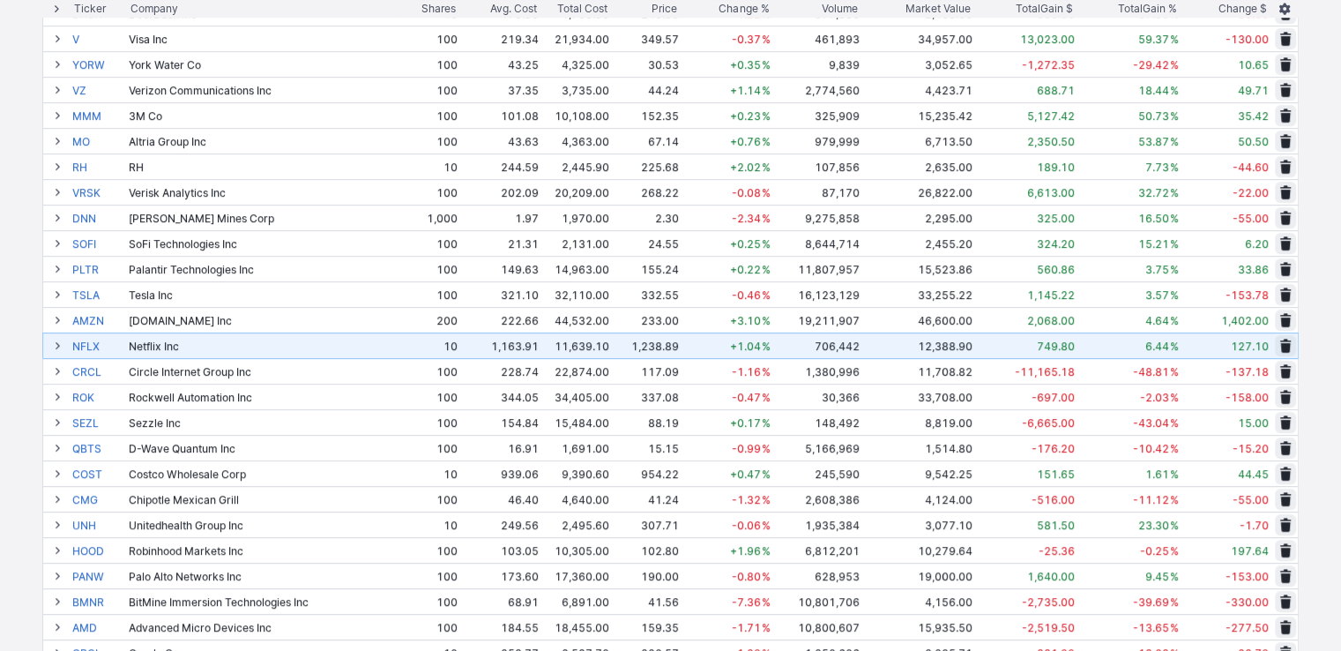
scroll to position [794, 0]
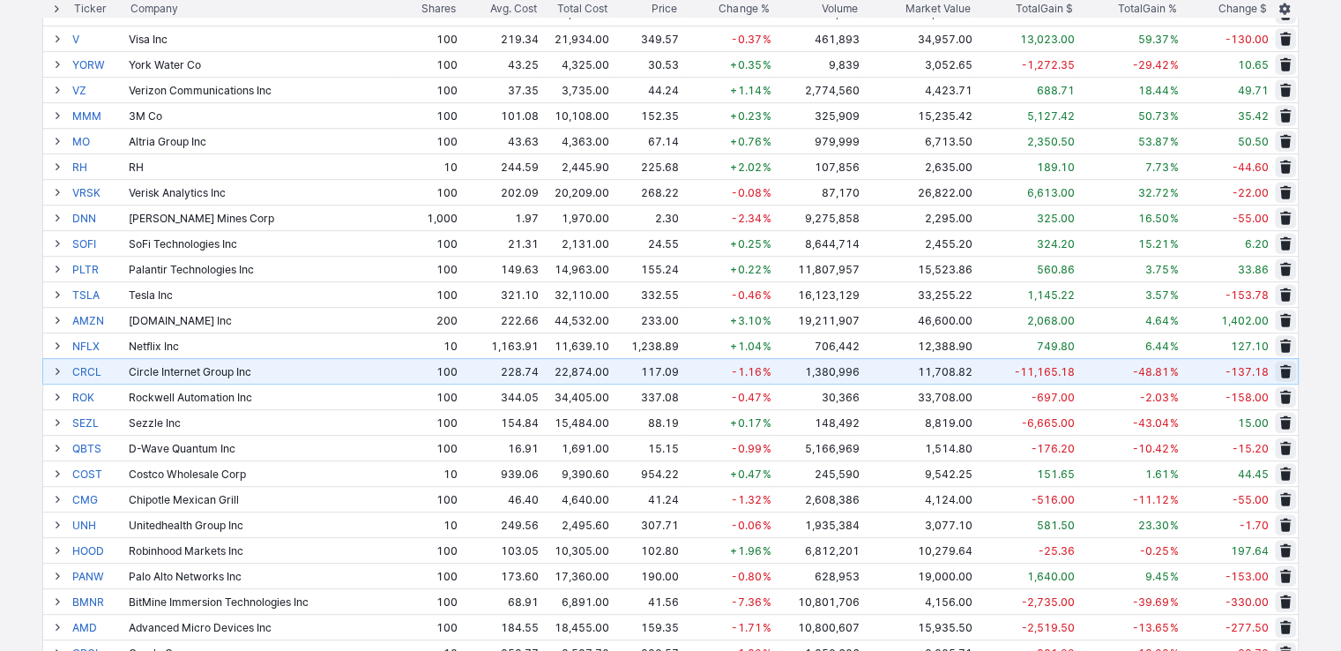
click at [56, 369] on span at bounding box center [57, 371] width 11 height 14
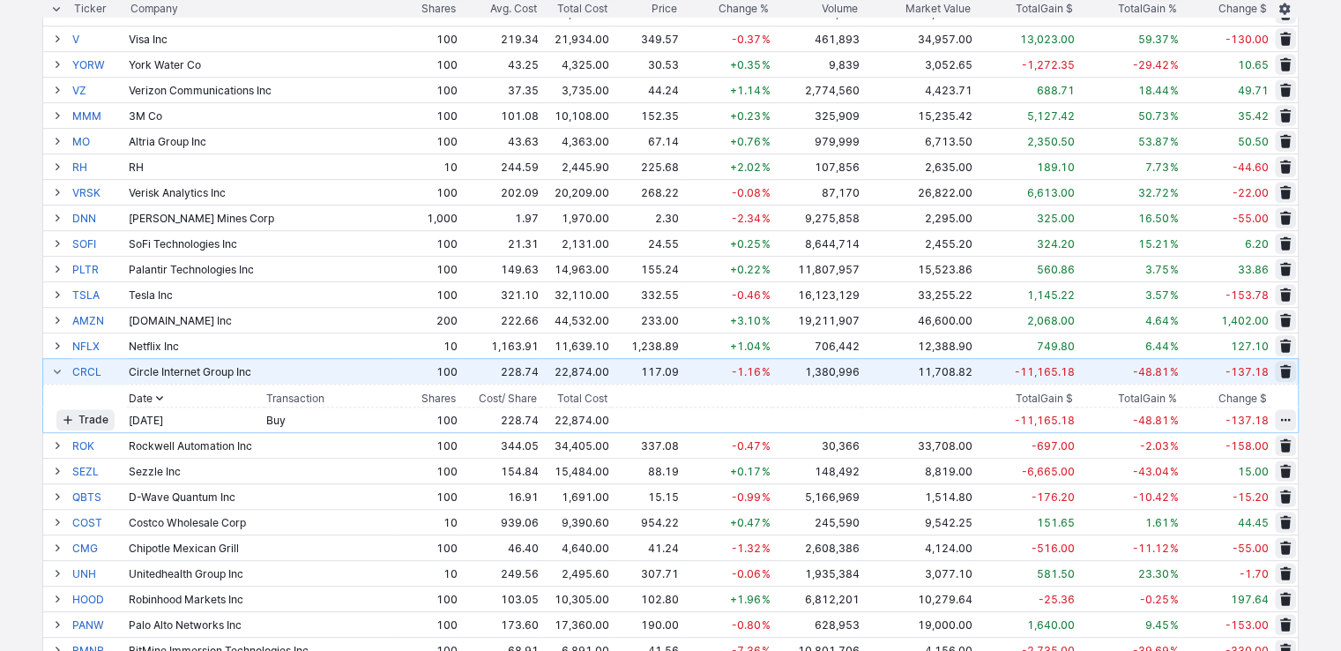
click at [56, 371] on span at bounding box center [57, 371] width 11 height 14
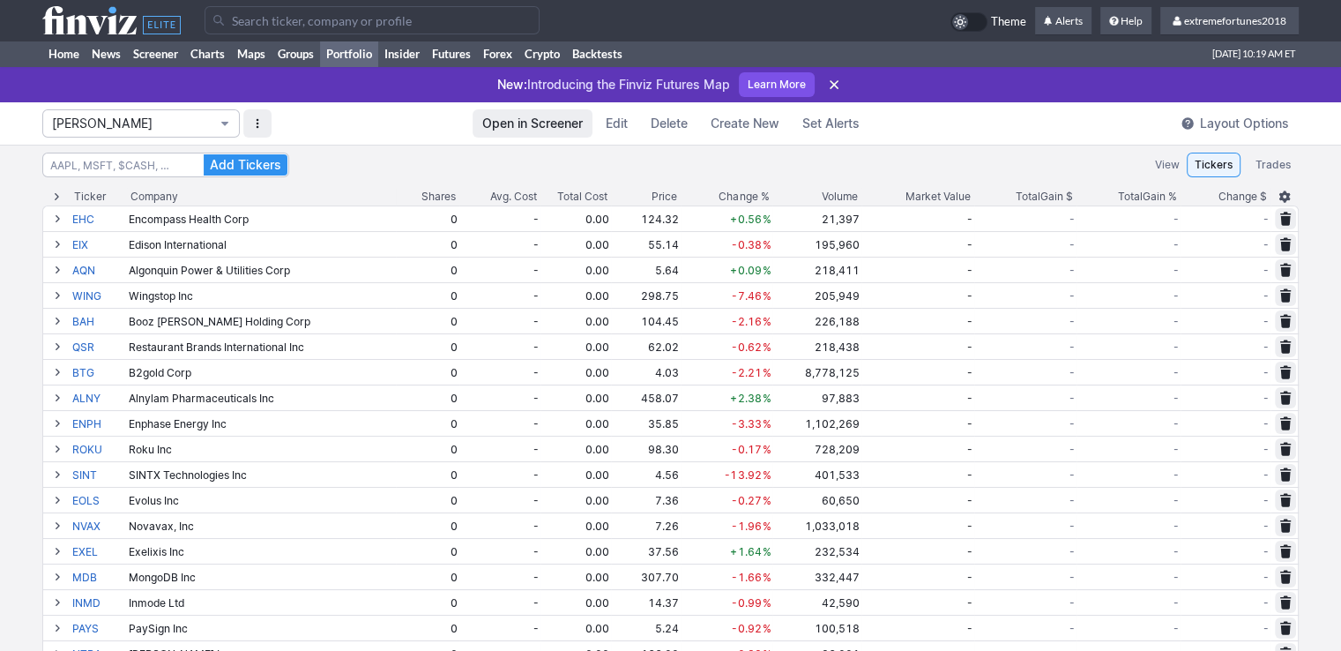
click at [101, 119] on span "[PERSON_NAME]" at bounding box center [132, 124] width 160 height 18
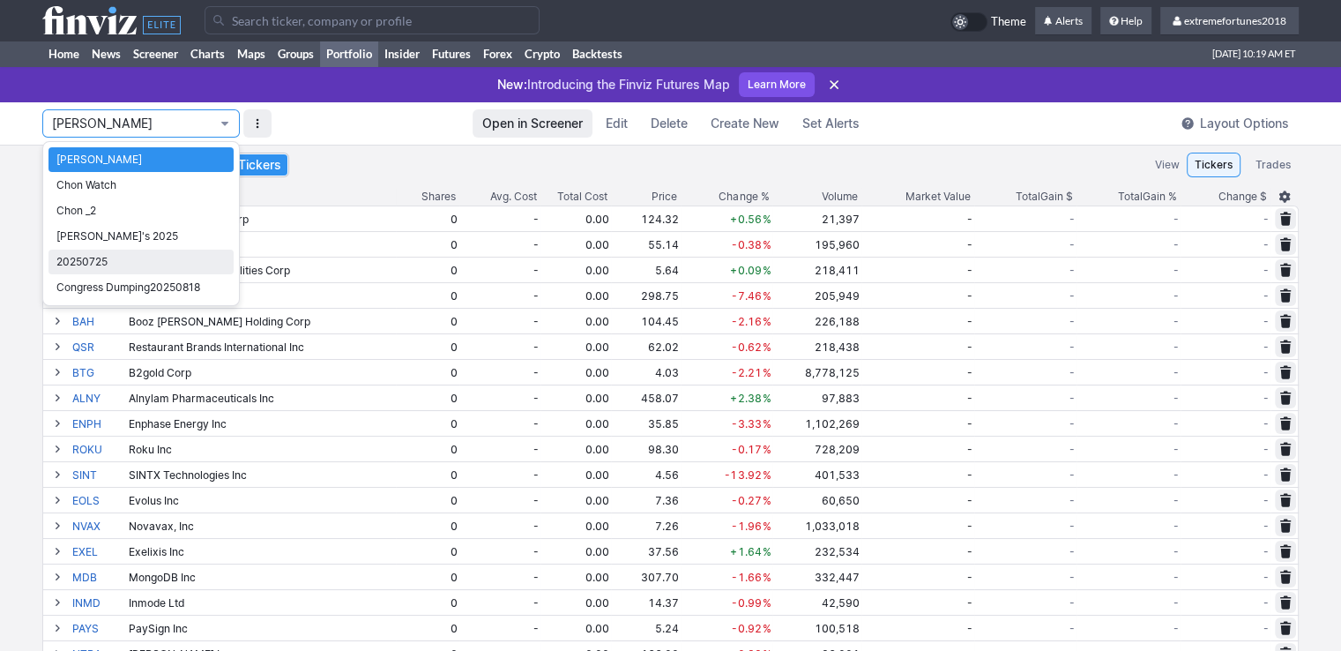
click at [117, 259] on span "20250725" at bounding box center [140, 262] width 169 height 18
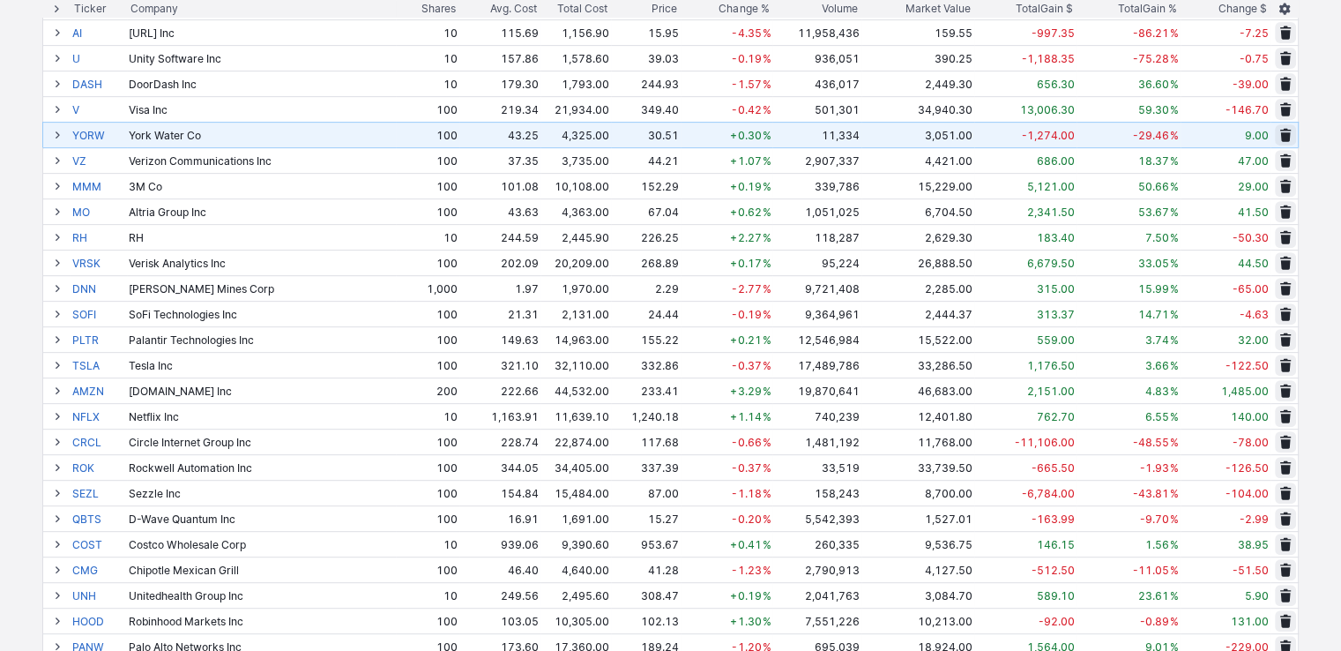
scroll to position [705, 0]
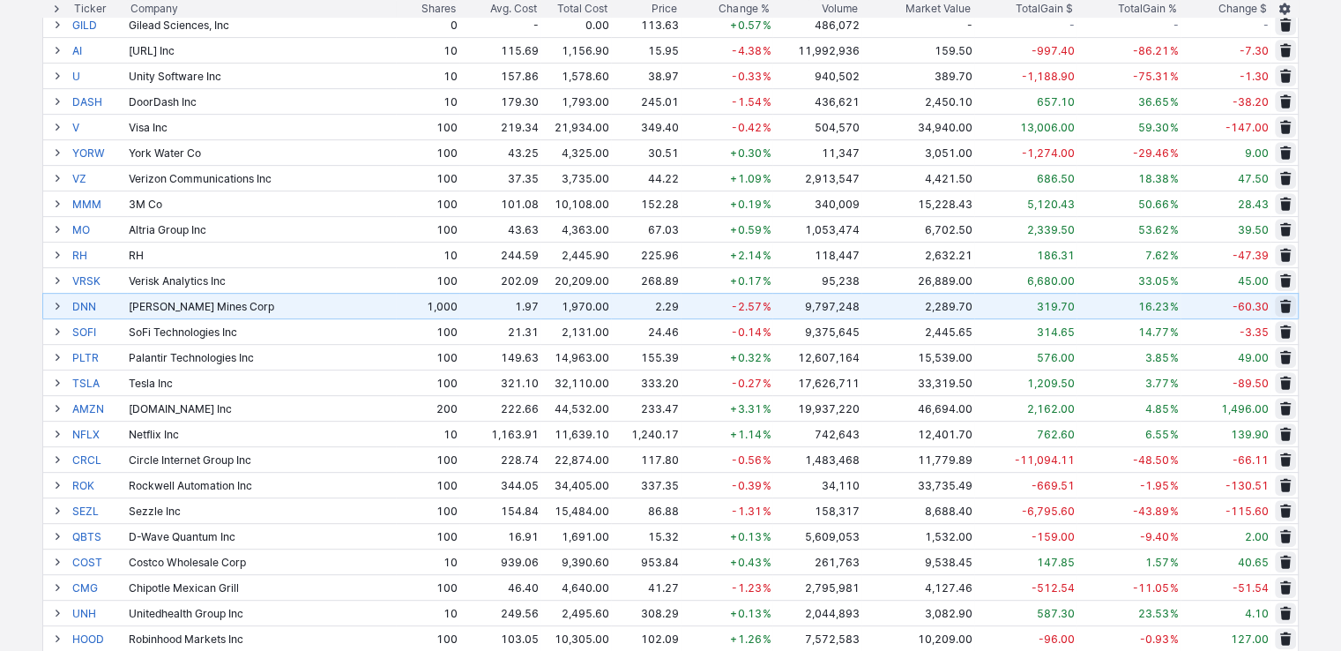
click at [58, 311] on span at bounding box center [57, 306] width 11 height 14
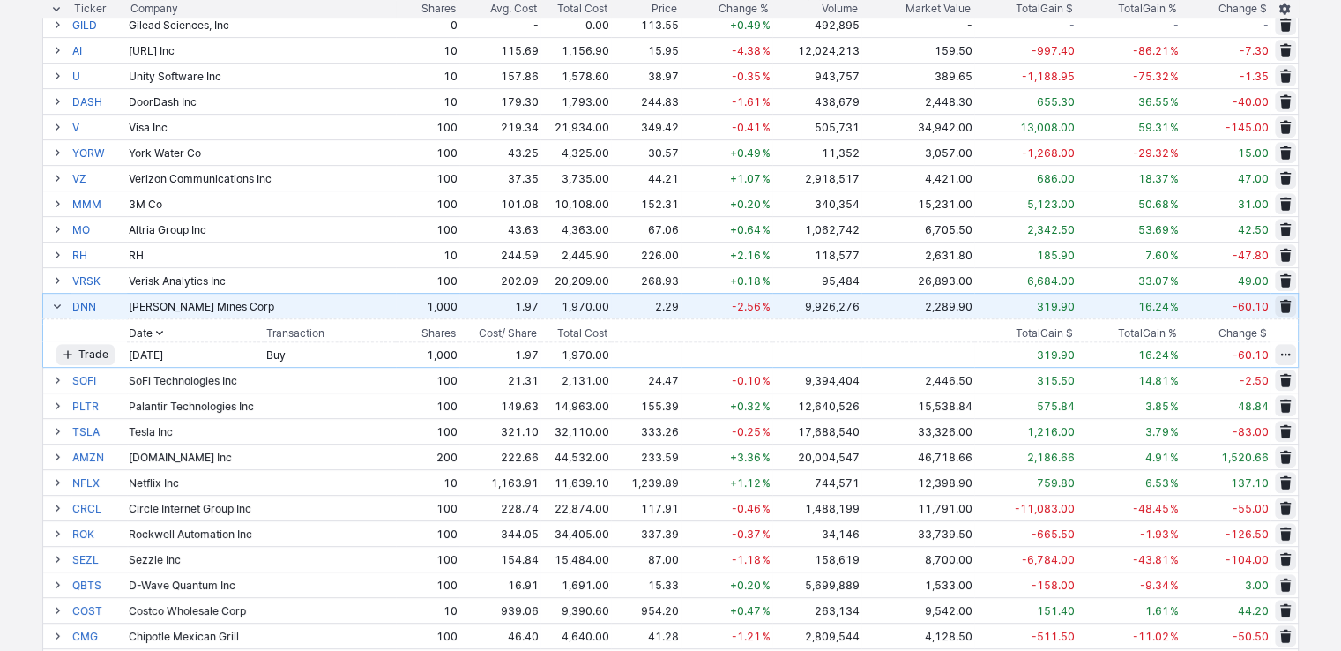
click at [52, 308] on span at bounding box center [57, 306] width 11 height 14
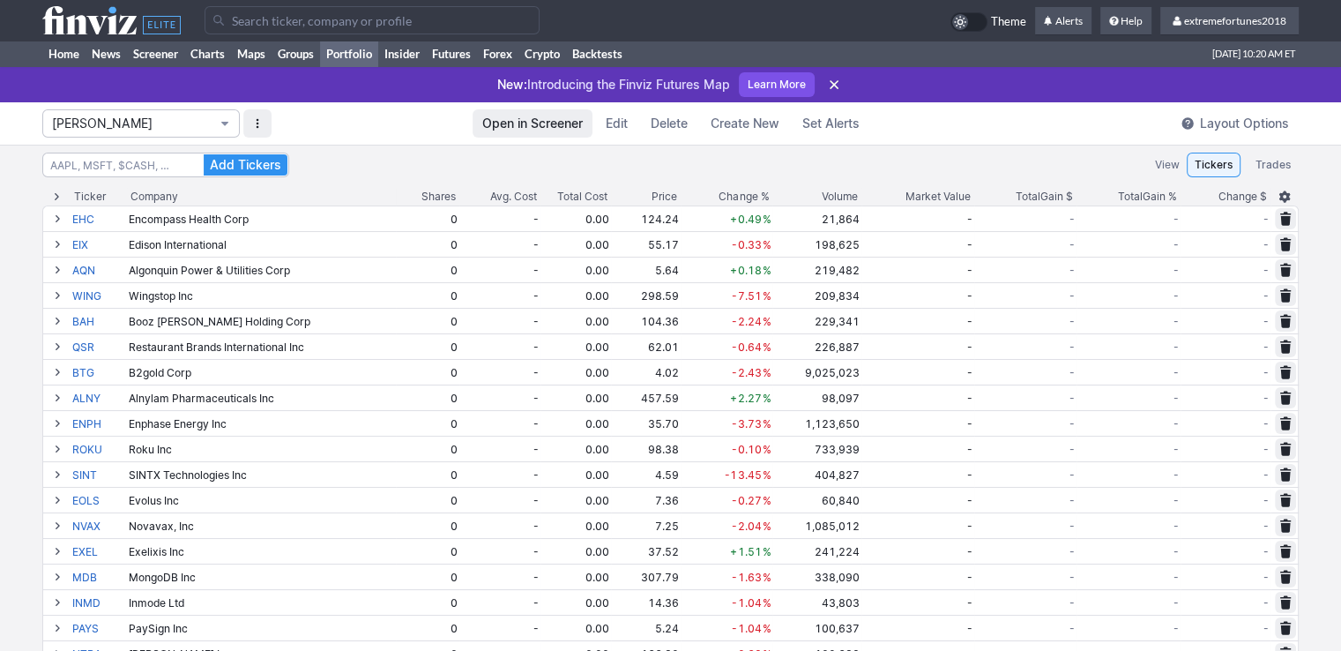
click at [101, 127] on span "[PERSON_NAME]" at bounding box center [132, 124] width 160 height 18
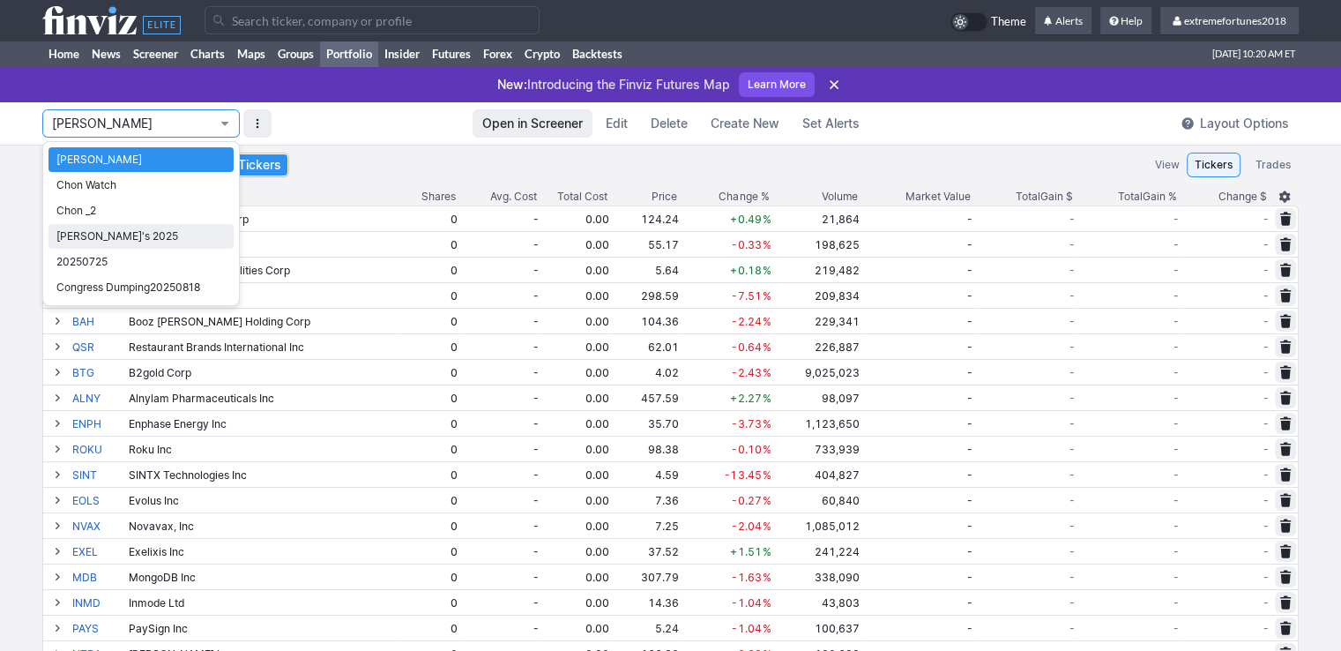
click at [121, 248] on link "[PERSON_NAME]'s 2025" at bounding box center [140, 236] width 185 height 25
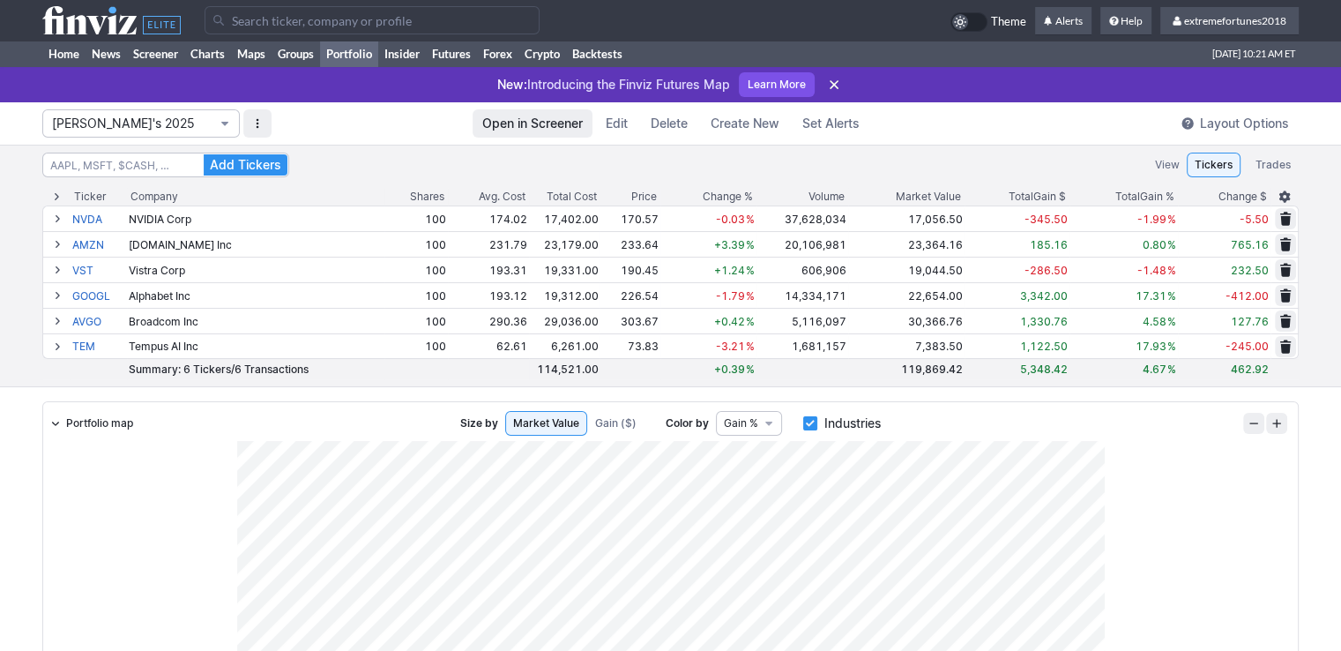
click at [95, 123] on span "[PERSON_NAME]'s 2025" at bounding box center [132, 124] width 160 height 18
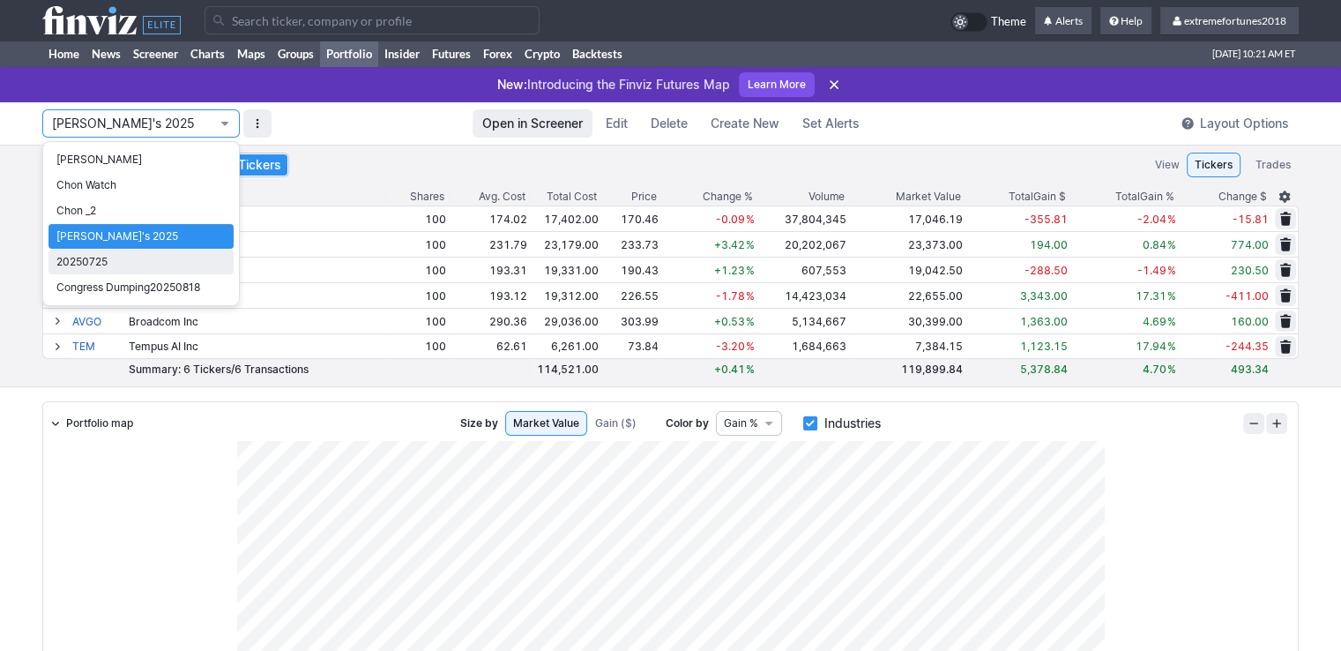
click at [100, 260] on span "20250725" at bounding box center [140, 262] width 169 height 18
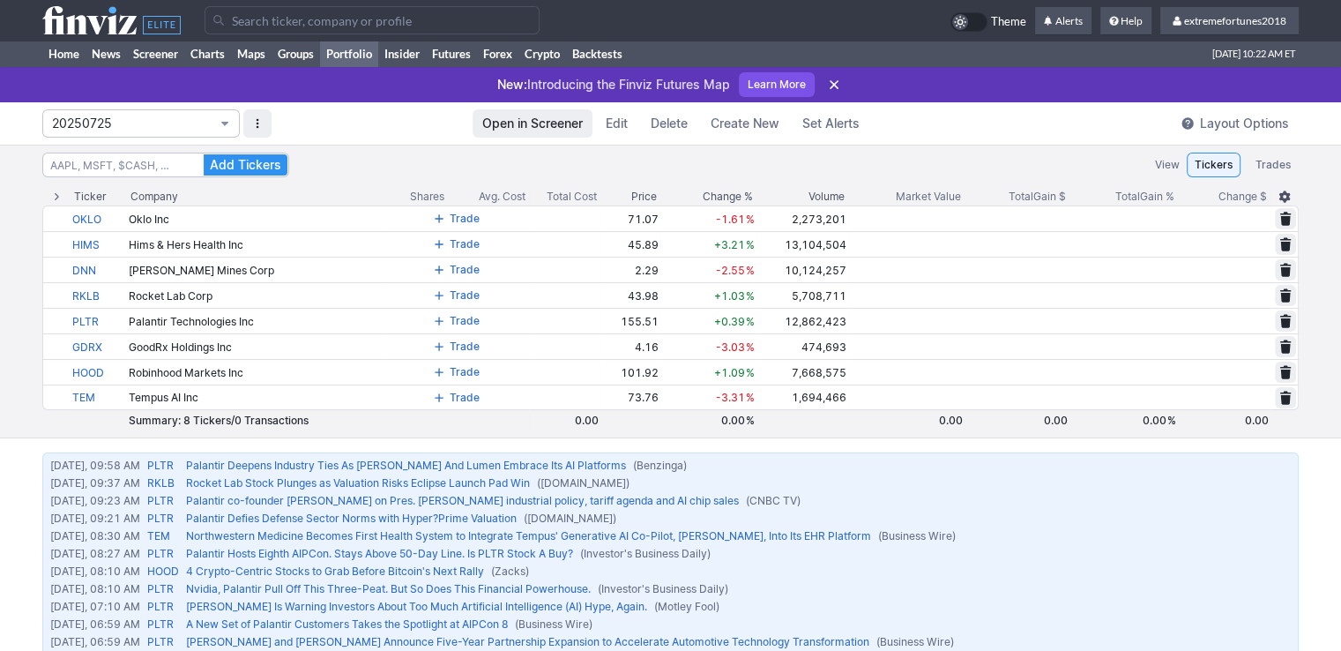
click at [124, 117] on span "20250725" at bounding box center [132, 124] width 160 height 18
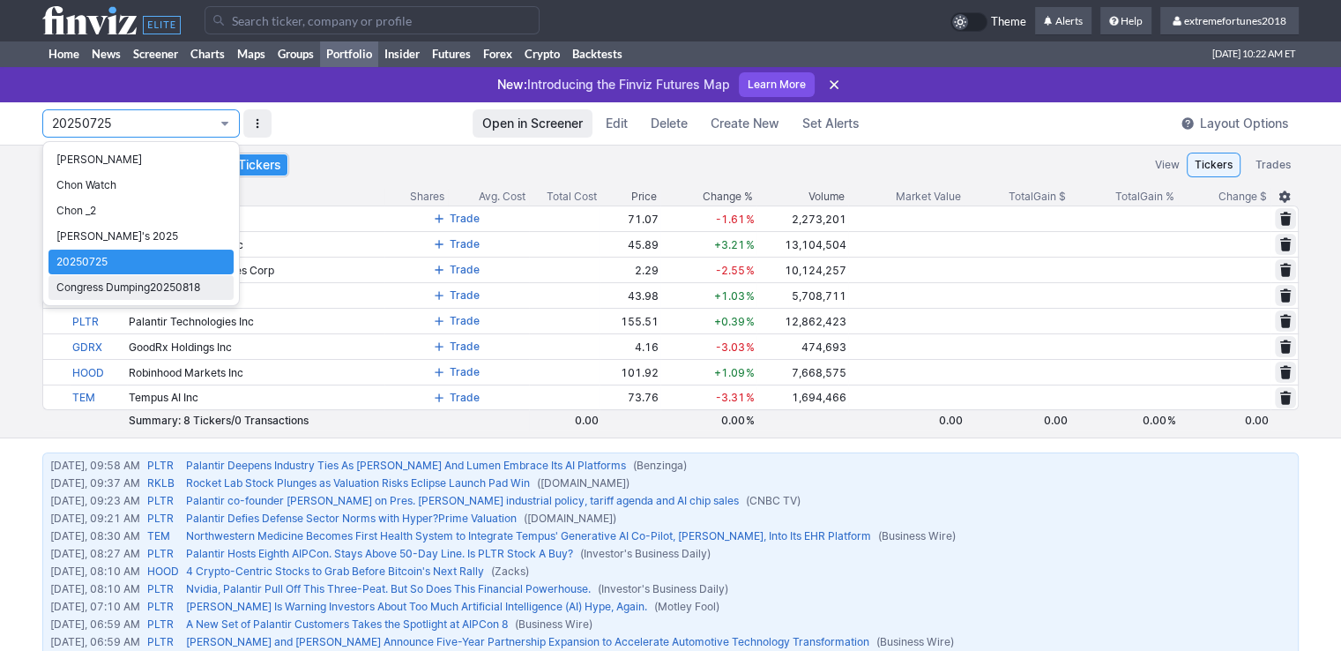
click at [123, 285] on span "Congress Dumping20250818" at bounding box center [140, 288] width 169 height 18
